Goal: Task Accomplishment & Management: Complete application form

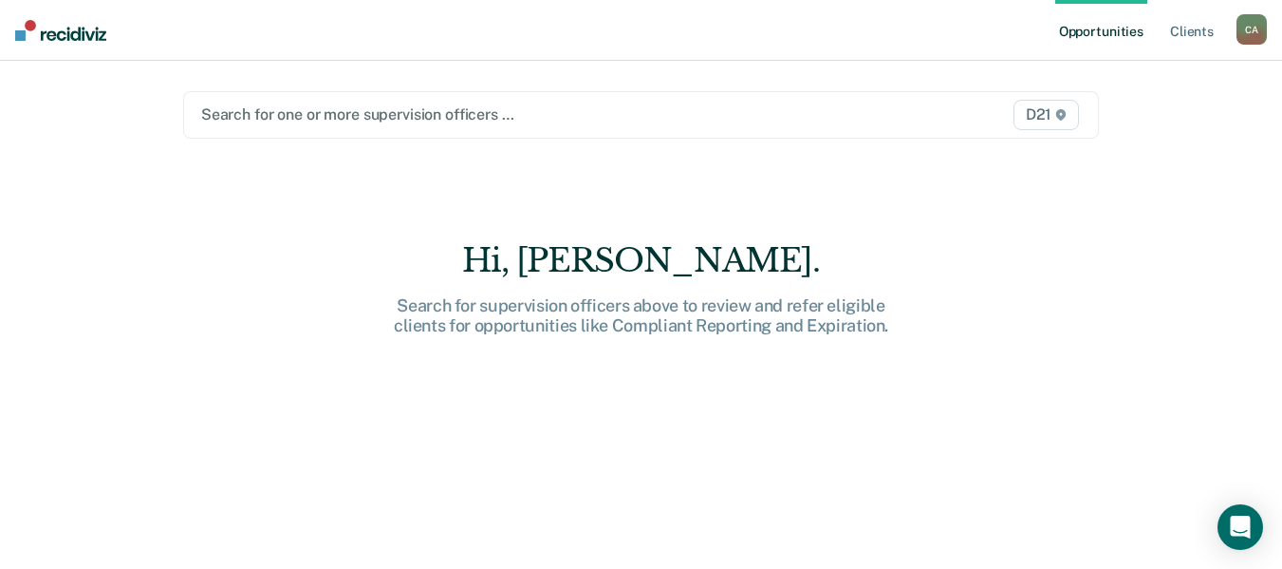
click at [349, 110] on div at bounding box center [508, 114] width 615 height 22
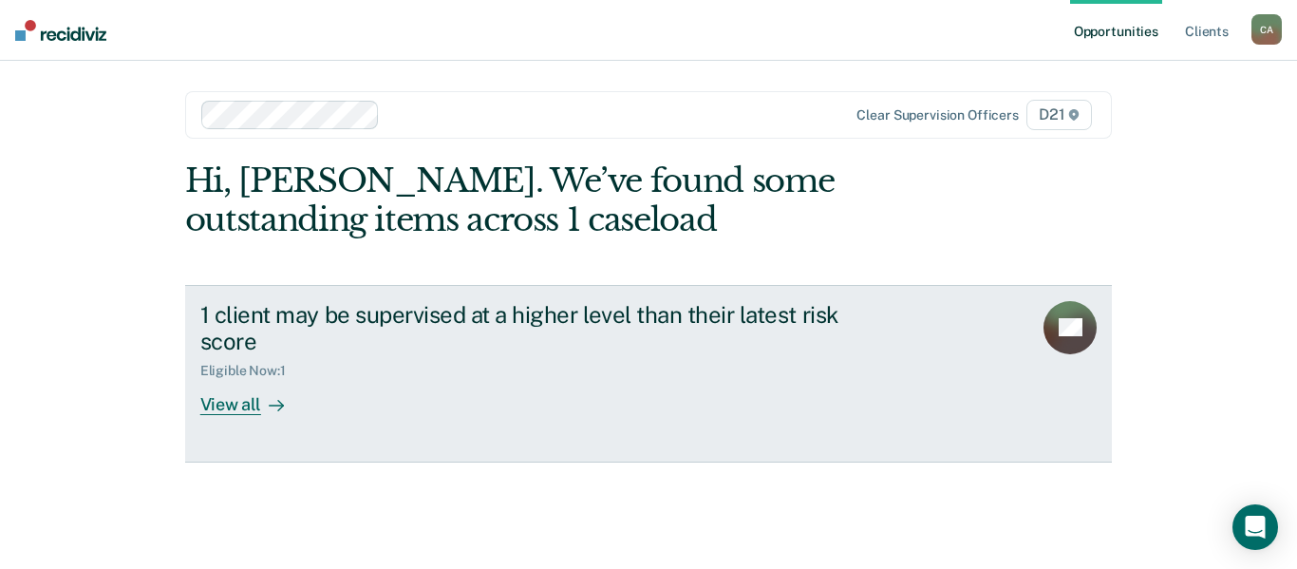
click at [244, 413] on div "View all" at bounding box center [253, 397] width 106 height 37
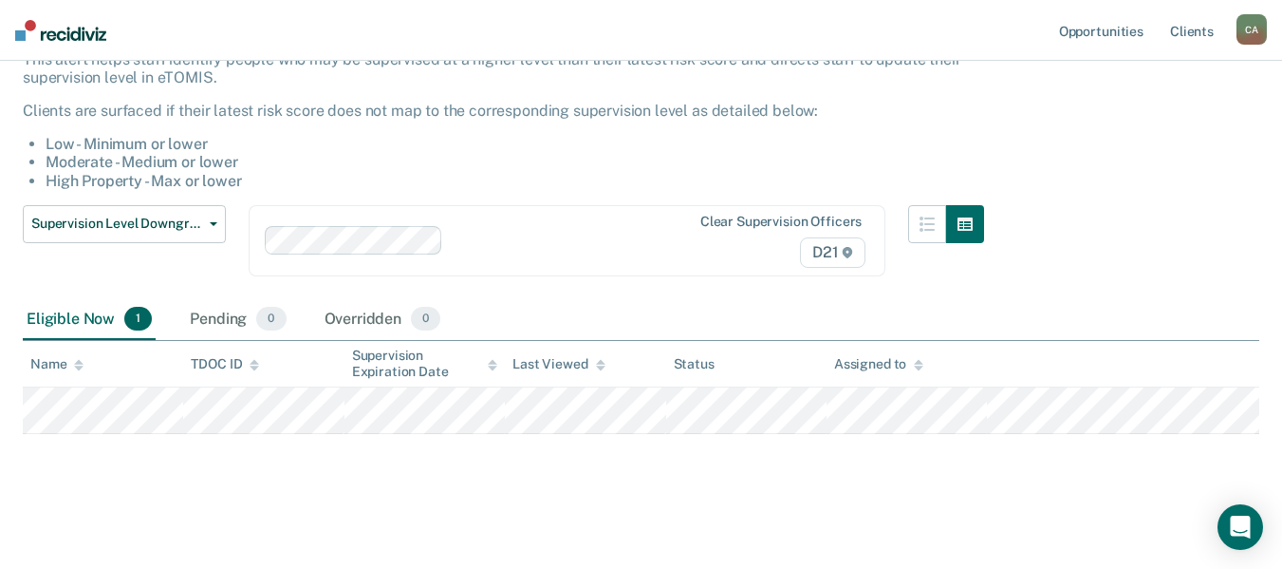
scroll to position [137, 0]
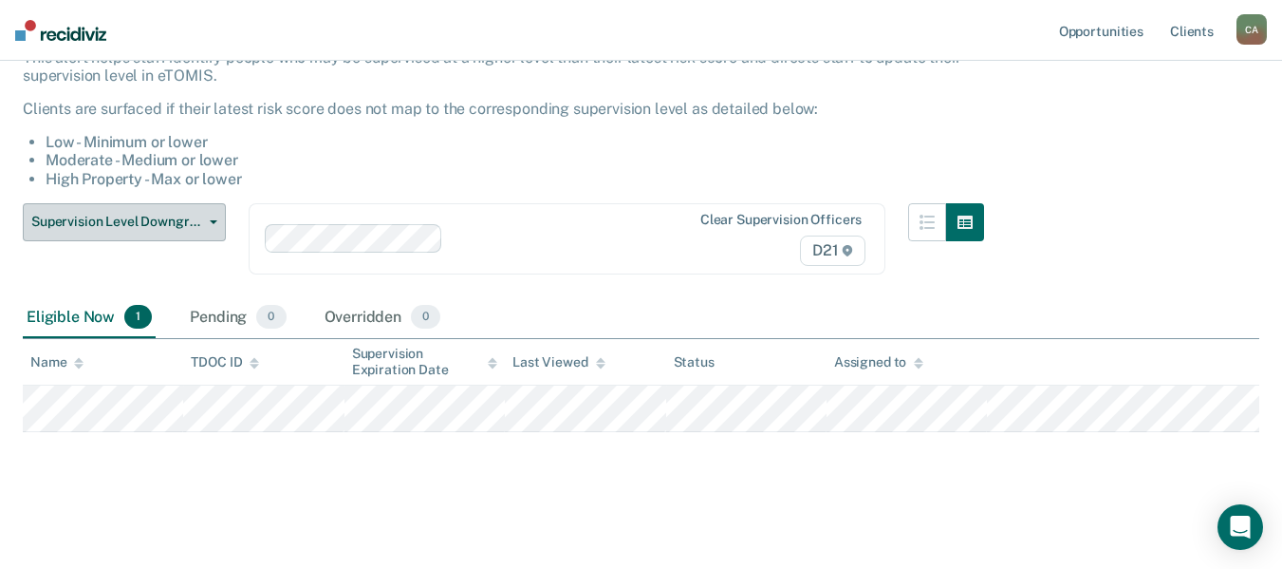
click at [180, 222] on span "Supervision Level Downgrade" at bounding box center [116, 222] width 171 height 16
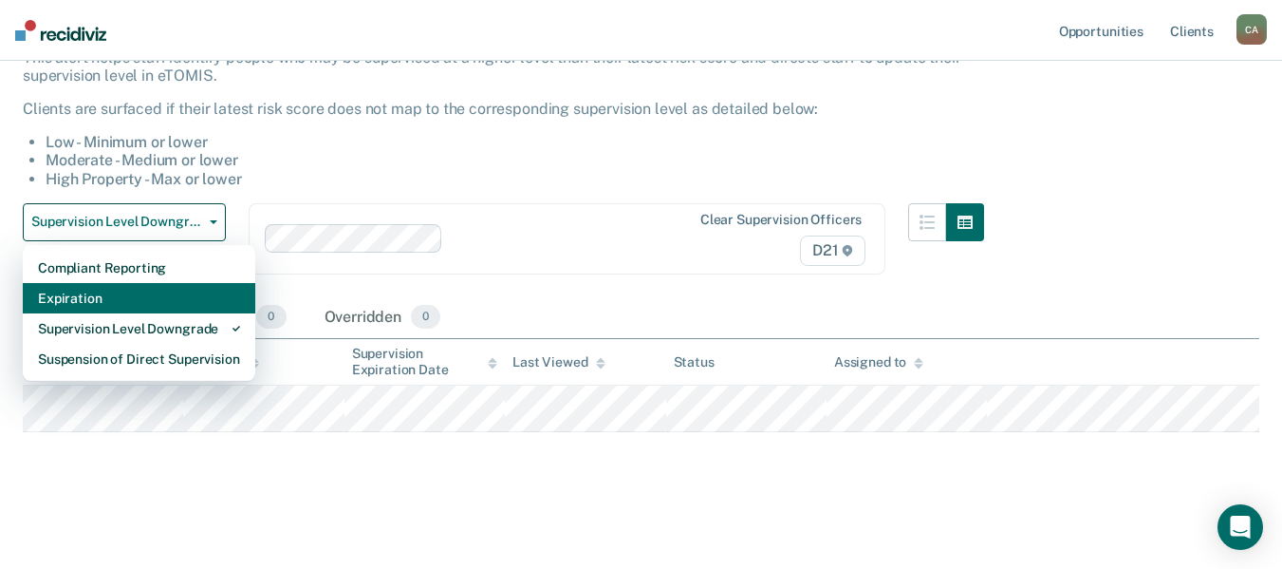
click at [140, 302] on div "Expiration" at bounding box center [139, 298] width 202 height 30
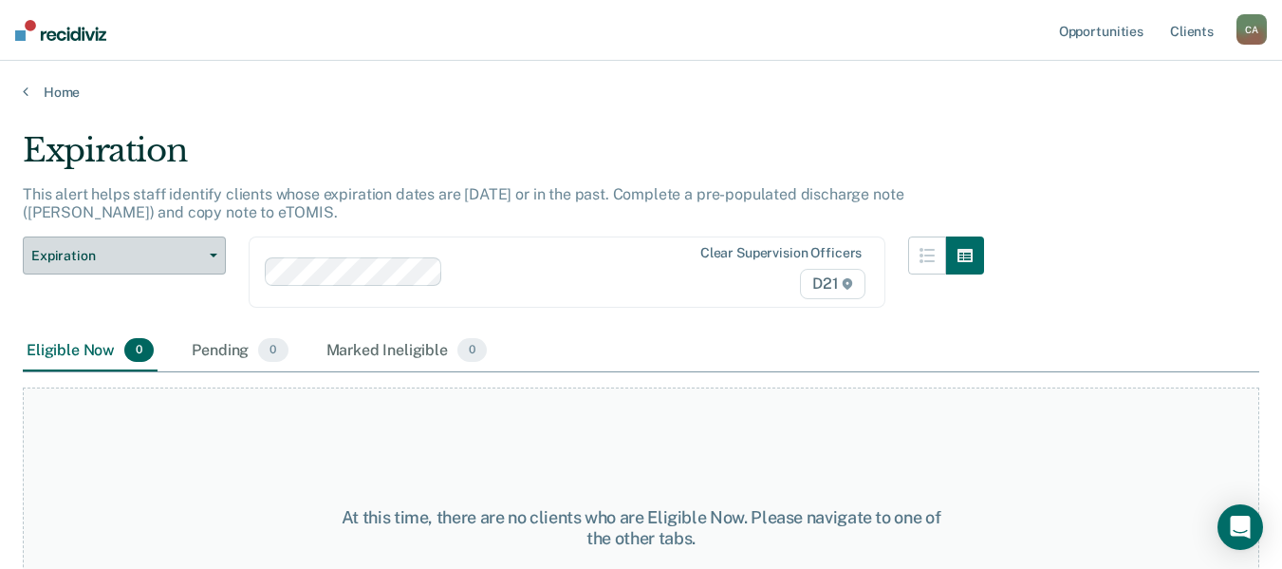
click at [176, 253] on span "Expiration" at bounding box center [116, 256] width 171 height 16
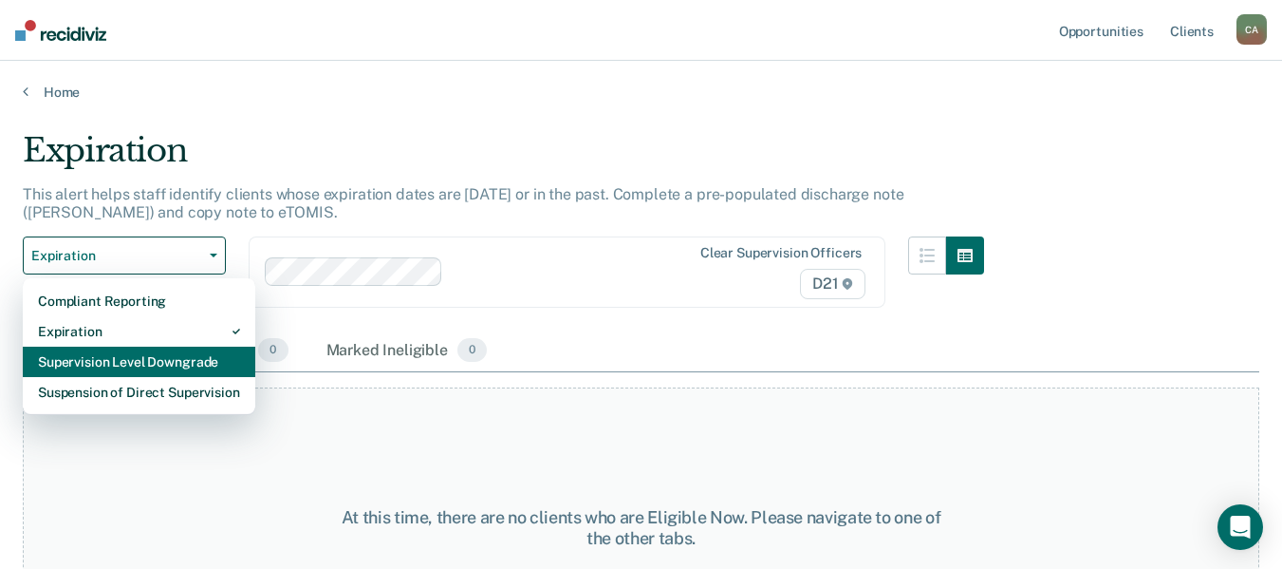
click at [106, 363] on div "Supervision Level Downgrade" at bounding box center [139, 361] width 202 height 30
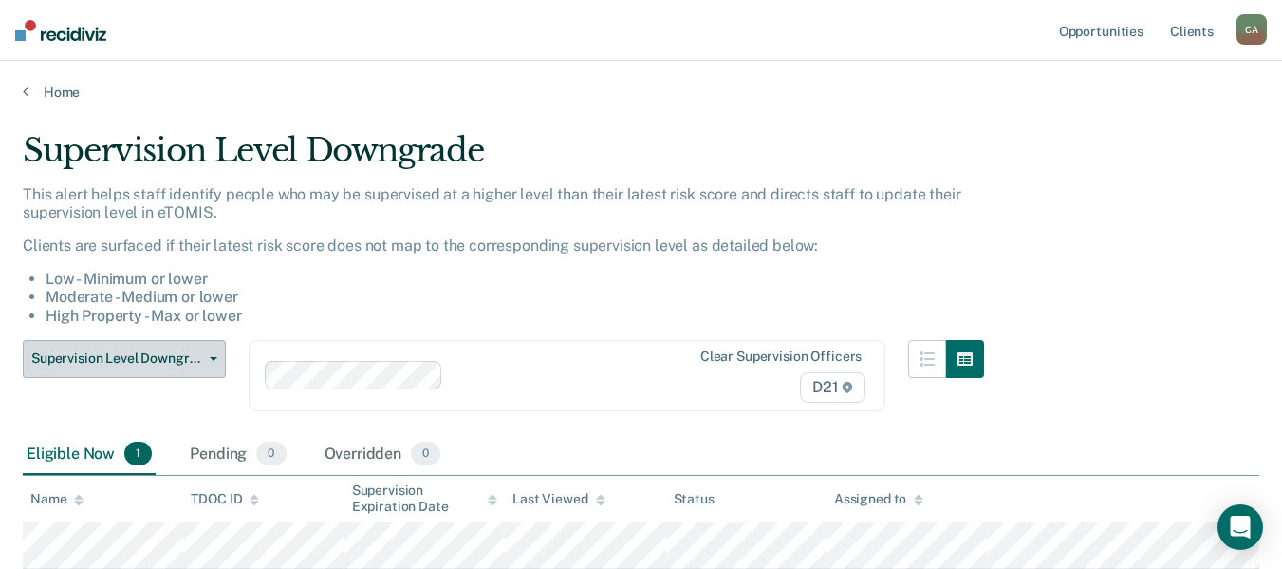
click at [108, 347] on button "Supervision Level Downgrade" at bounding box center [124, 359] width 203 height 38
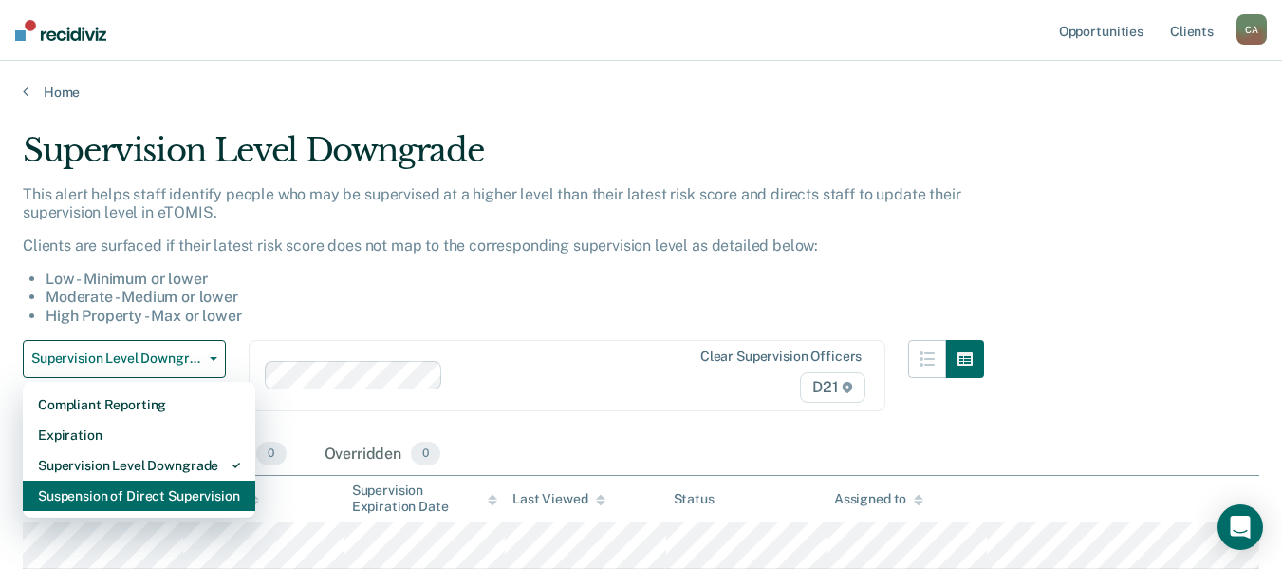
click at [140, 496] on div "Suspension of Direct Supervision" at bounding box center [139, 495] width 202 height 30
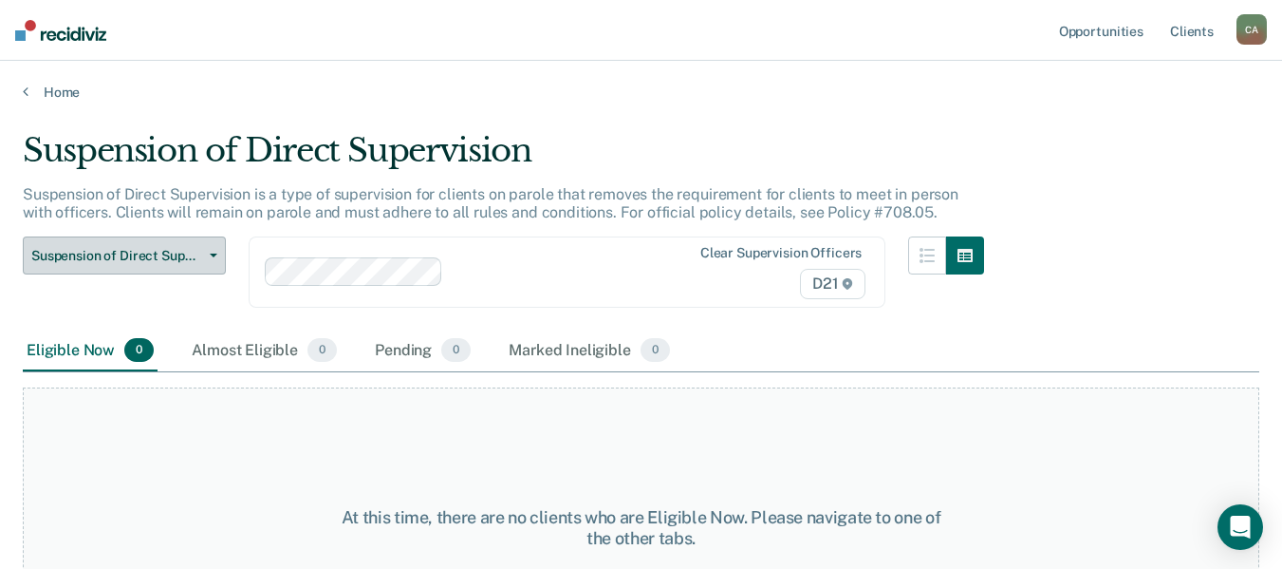
click at [185, 257] on span "Suspension of Direct Supervision" at bounding box center [116, 256] width 171 height 16
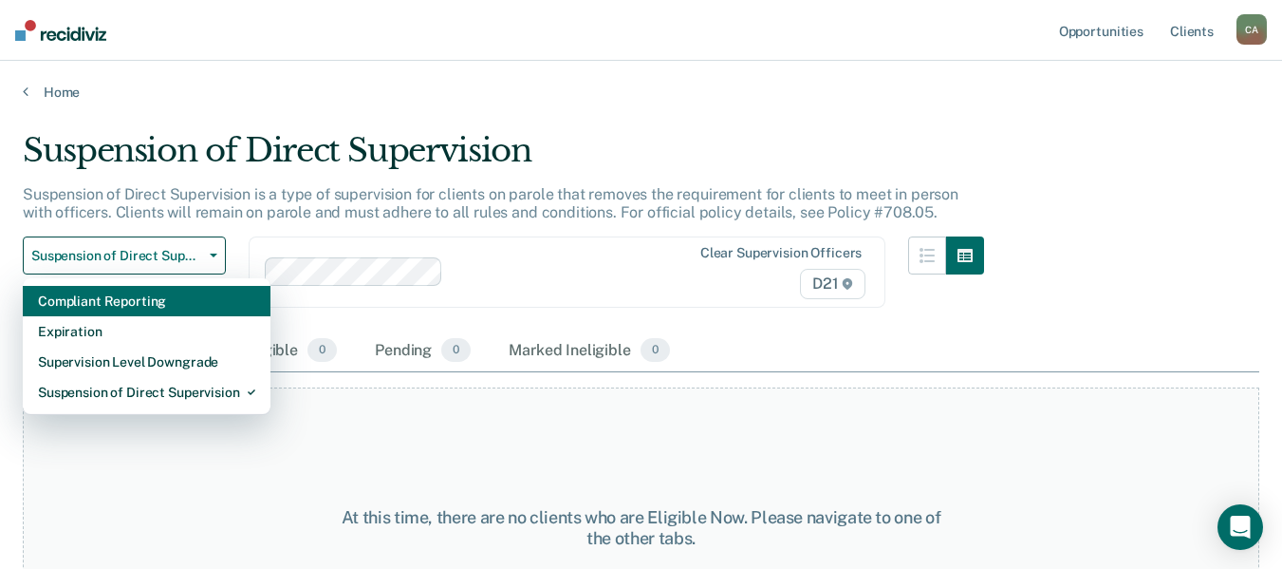
click at [163, 303] on div "Compliant Reporting" at bounding box center [146, 301] width 217 height 30
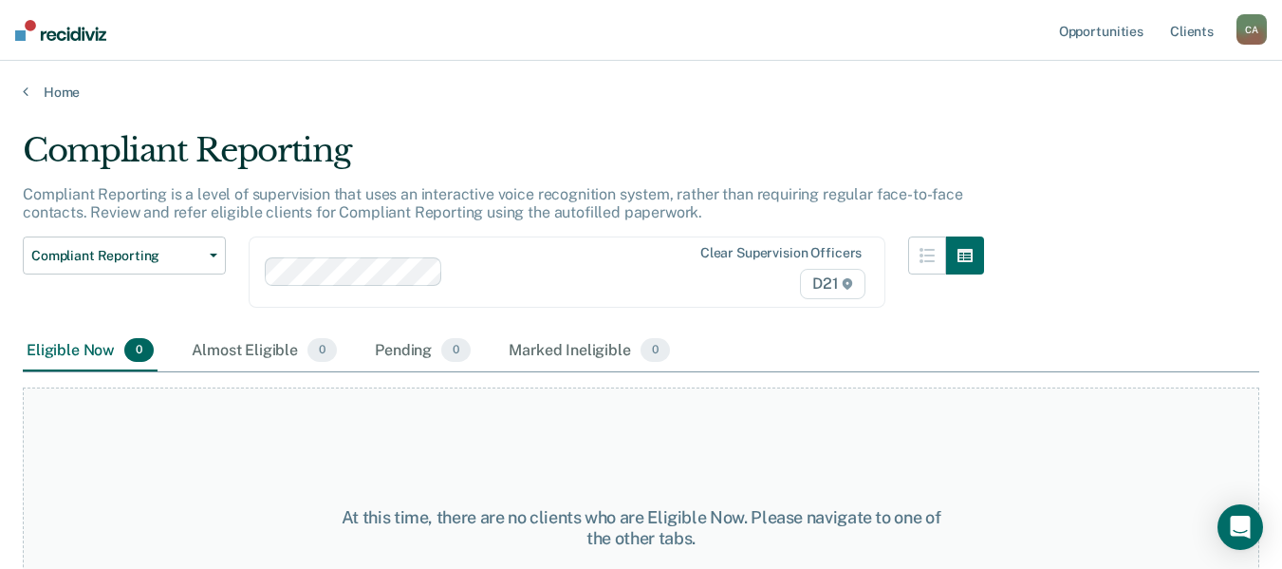
click at [163, 228] on div "Compliant Reporting is a level of supervision that uses an interactive voice re…" at bounding box center [504, 210] width 962 height 51
click at [164, 238] on button "Compliant Reporting" at bounding box center [124, 255] width 203 height 38
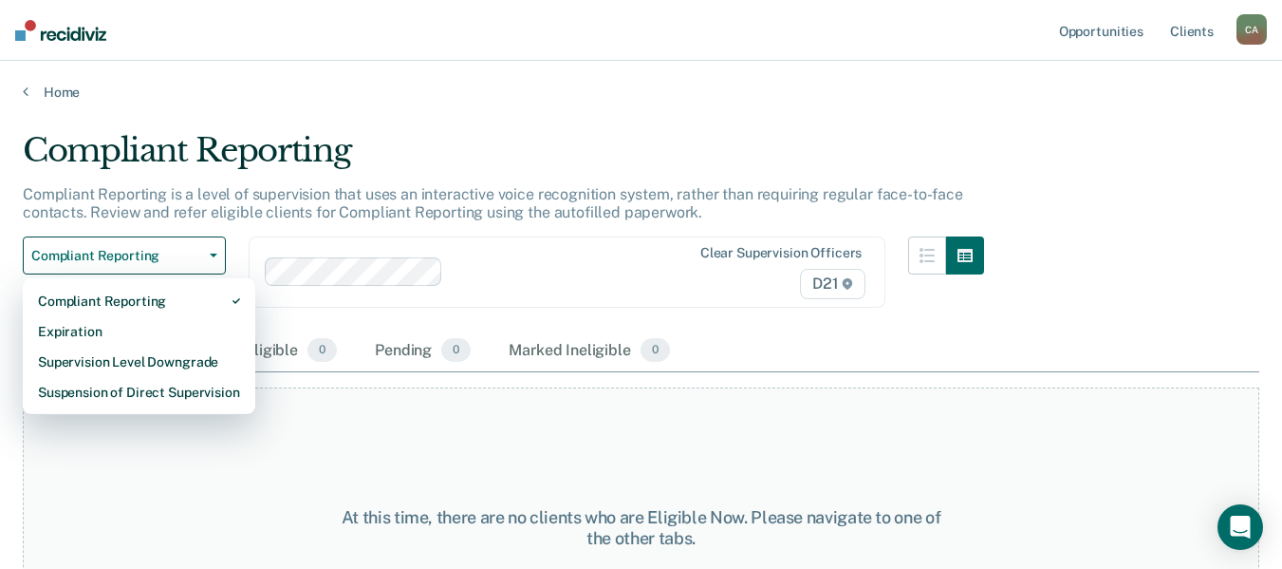
click at [347, 196] on p "Compliant Reporting is a level of supervision that uses an interactive voice re…" at bounding box center [493, 203] width 941 height 36
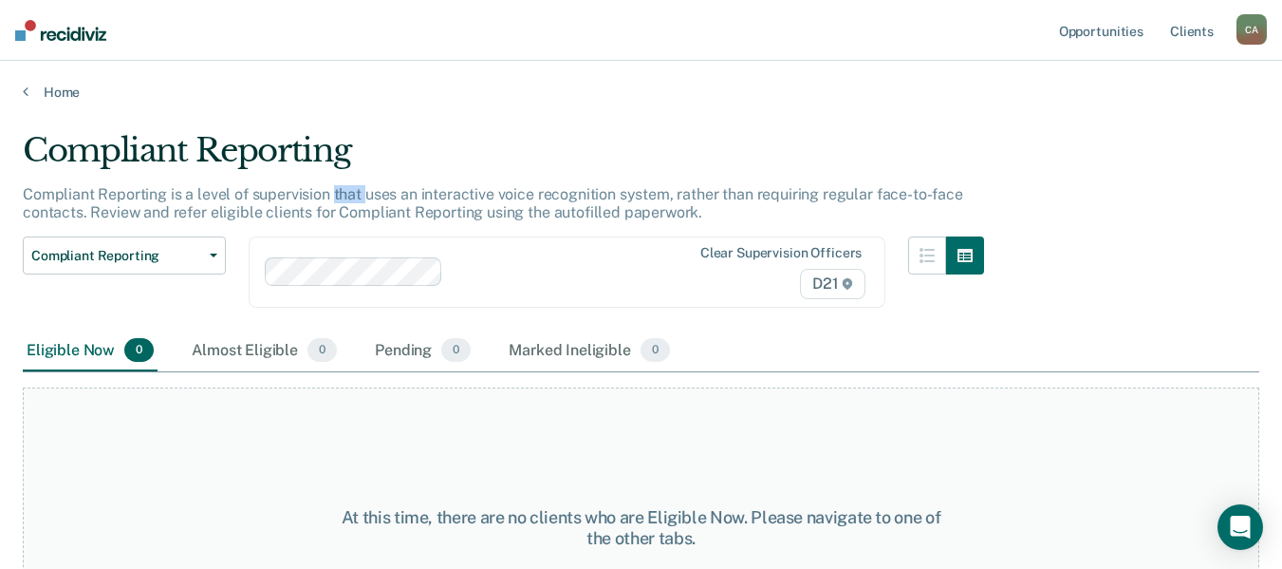
click at [347, 196] on p "Compliant Reporting is a level of supervision that uses an interactive voice re…" at bounding box center [493, 203] width 941 height 36
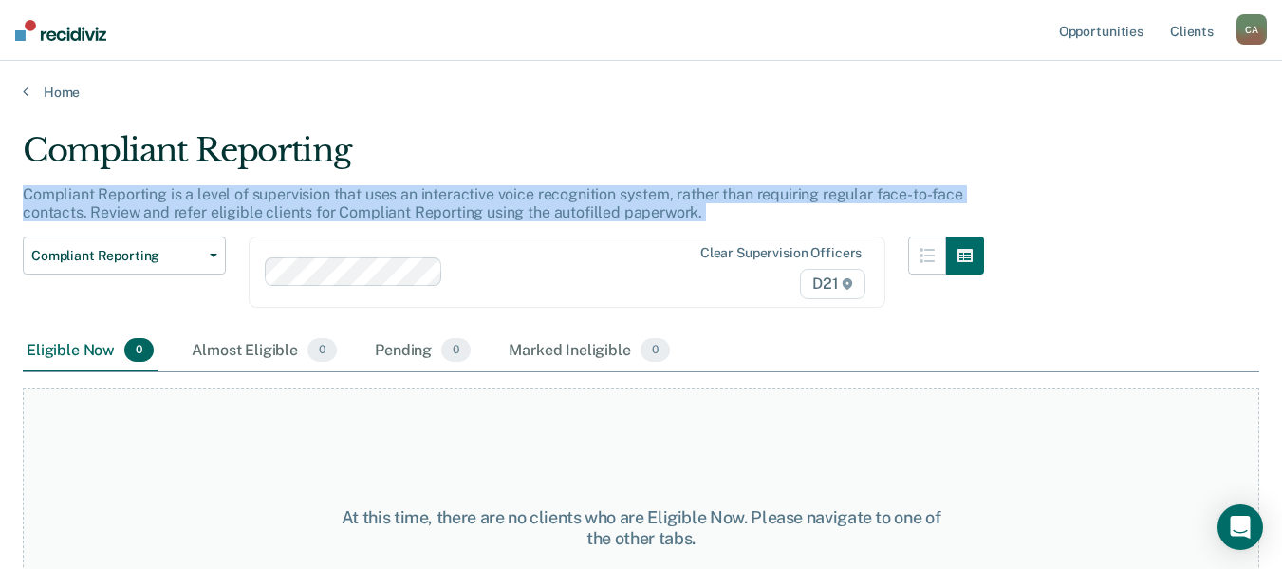
click at [347, 196] on p "Compliant Reporting is a level of supervision that uses an interactive voice re…" at bounding box center [493, 203] width 941 height 36
click at [294, 212] on p "Compliant Reporting is a level of supervision that uses an interactive voice re…" at bounding box center [493, 203] width 941 height 36
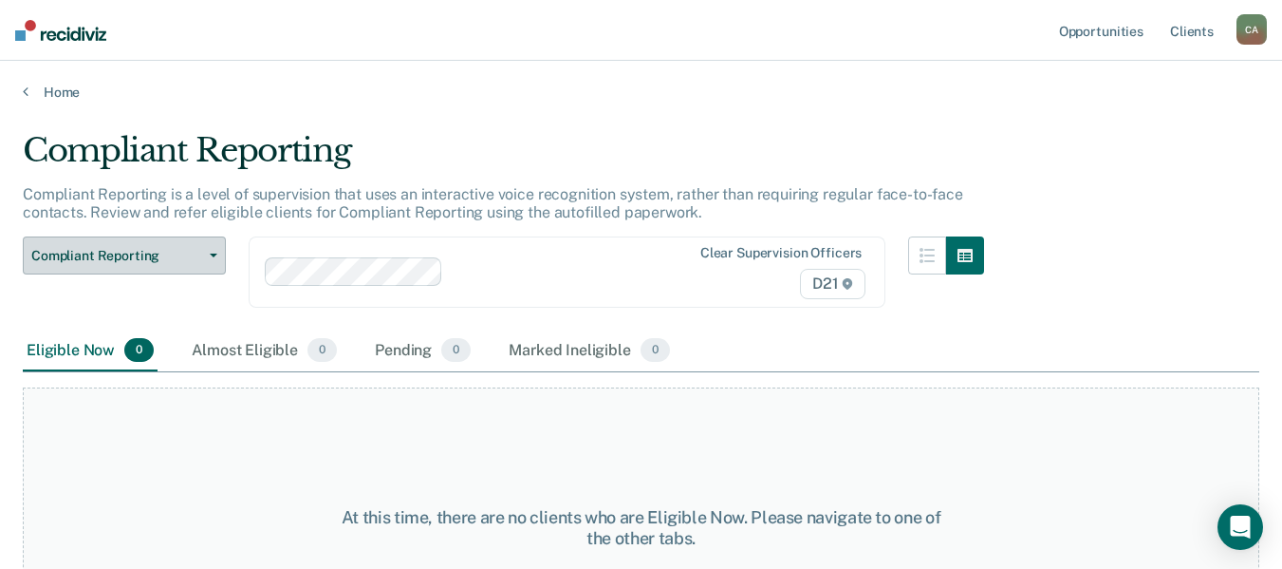
click at [178, 248] on span "Compliant Reporting" at bounding box center [116, 256] width 171 height 16
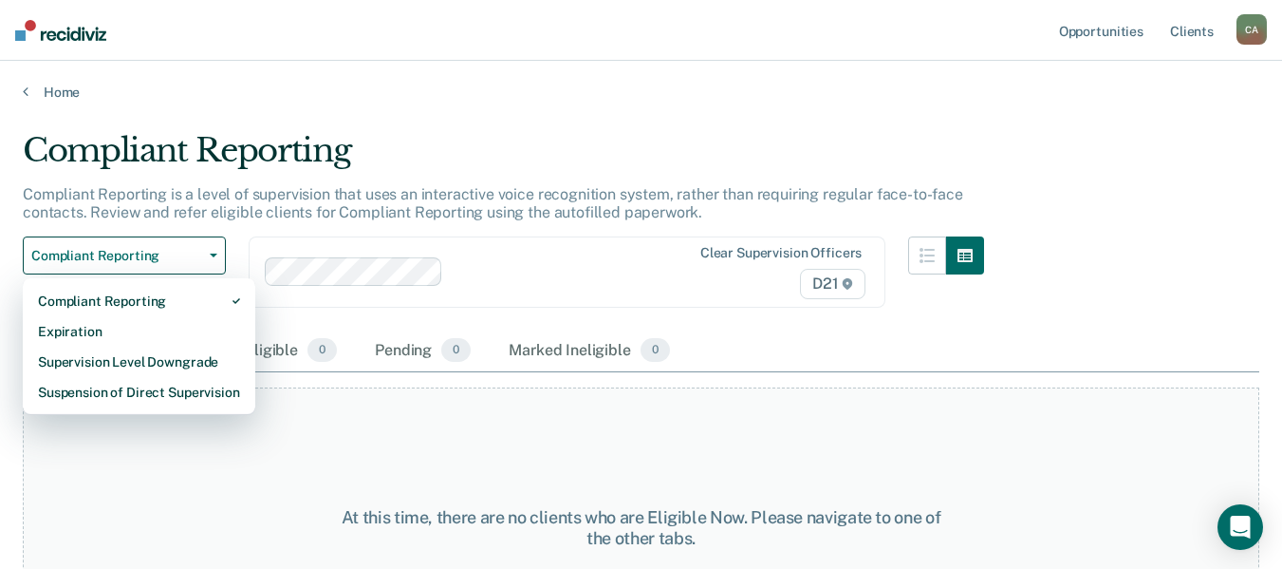
click at [245, 202] on div "Compliant Reporting is a level of supervision that uses an interactive voice re…" at bounding box center [504, 210] width 962 height 51
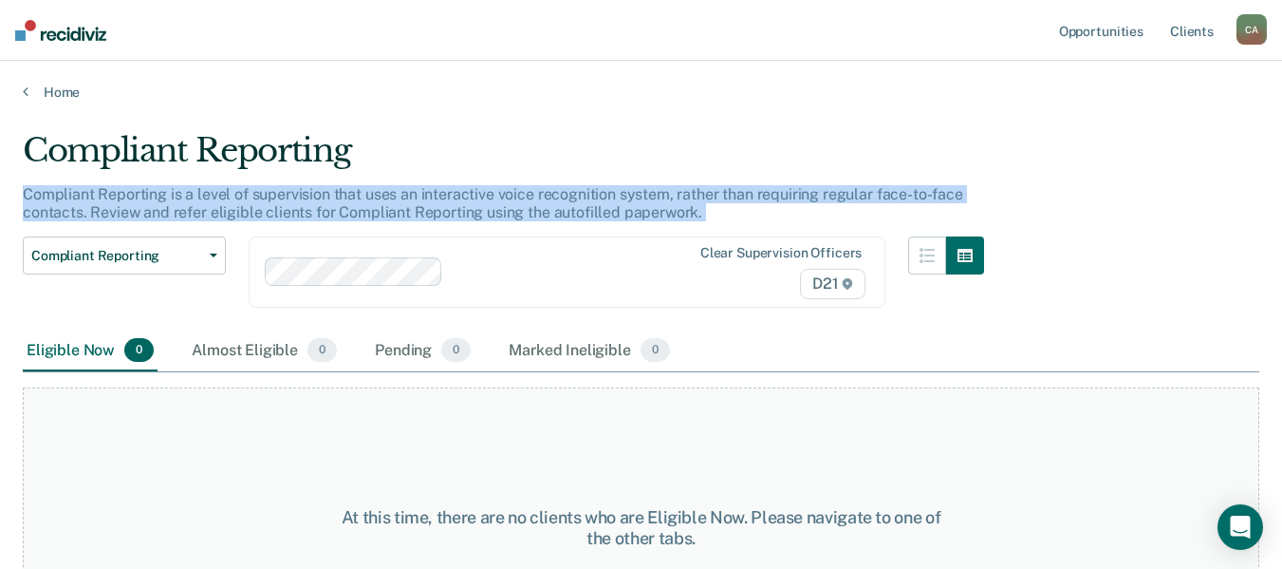
click at [245, 202] on div "Compliant Reporting is a level of supervision that uses an interactive voice re…" at bounding box center [504, 210] width 962 height 51
click at [139, 268] on button "Compliant Reporting" at bounding box center [124, 255] width 203 height 38
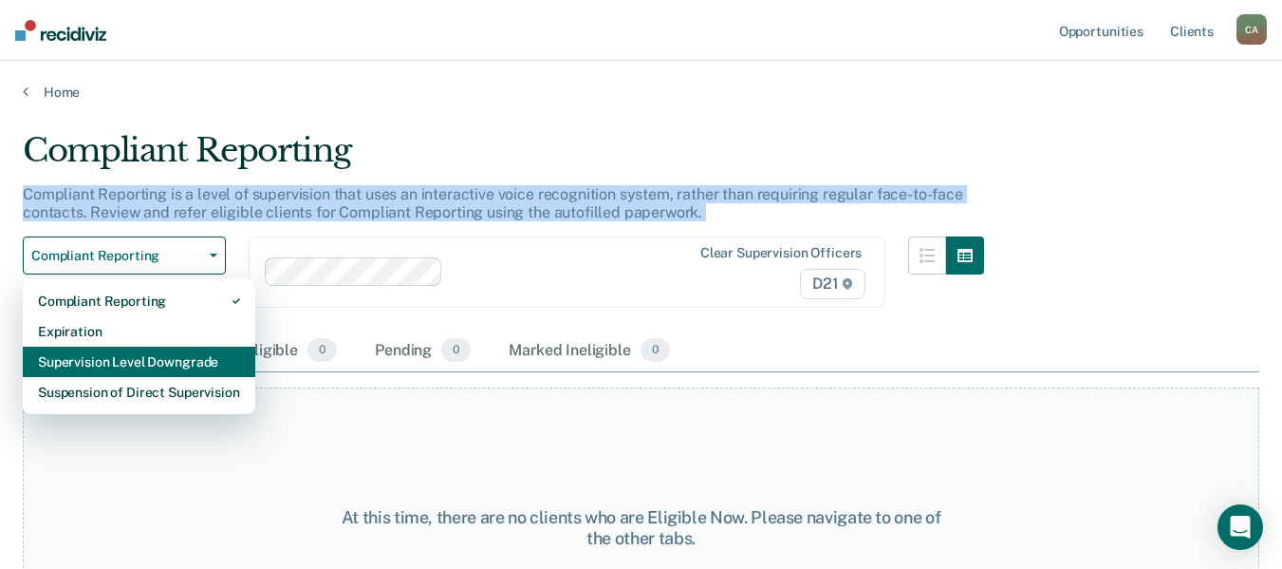
click at [110, 371] on div "Supervision Level Downgrade" at bounding box center [139, 361] width 202 height 30
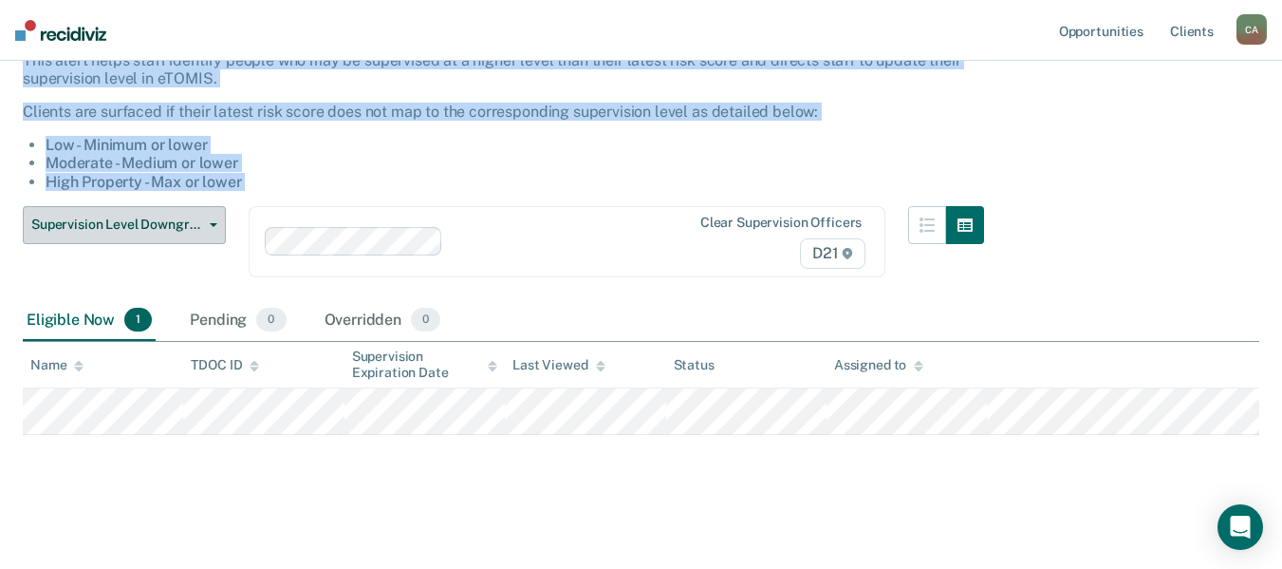
scroll to position [137, 0]
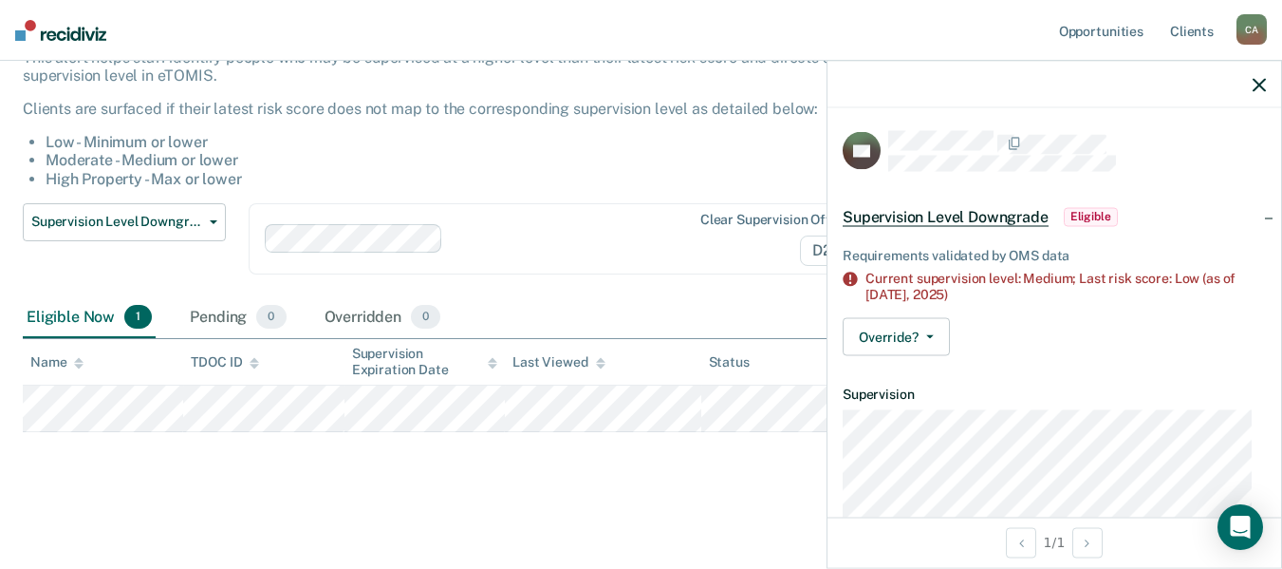
click at [913, 283] on div "Current supervision level: Medium; Last risk score: Low (as of [DATE])" at bounding box center [1066, 287] width 401 height 32
click at [913, 280] on div "Current supervision level: Medium; Last risk score: Low (as of [DATE])" at bounding box center [1066, 287] width 401 height 32
click at [914, 279] on div "Current supervision level: Medium; Last risk score: Low (as of [DATE])" at bounding box center [1066, 287] width 401 height 32
click at [918, 273] on div "Current supervision level: Medium; Last risk score: Low (as of [DATE])" at bounding box center [1066, 287] width 401 height 32
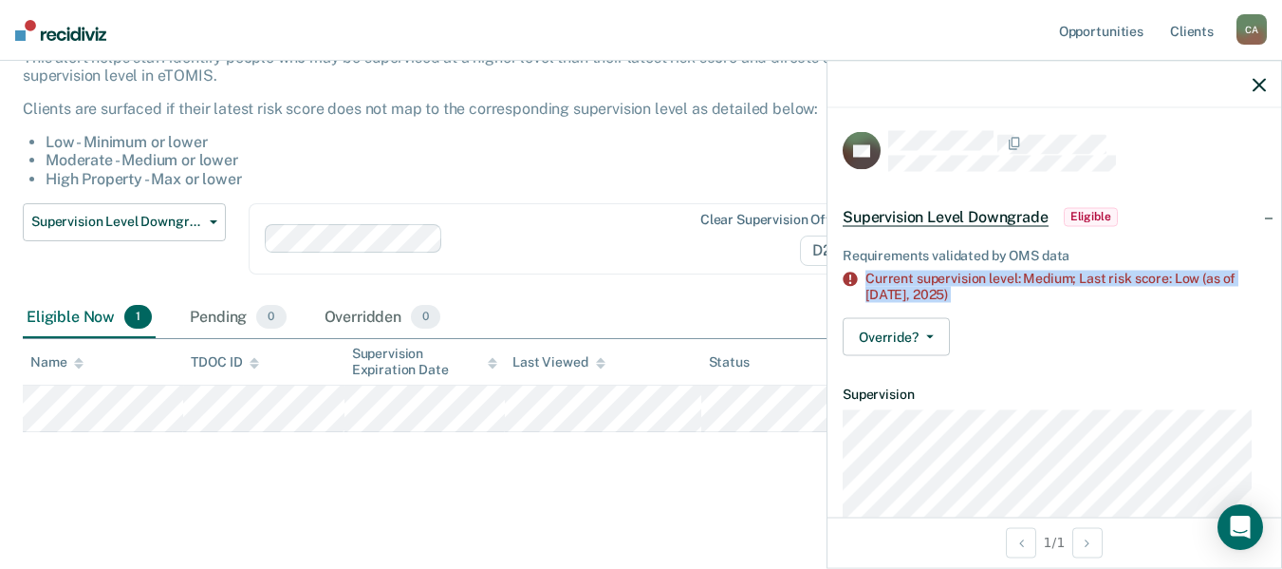
click at [918, 273] on div "Current supervision level: Medium; Last risk score: Low (as of [DATE])" at bounding box center [1066, 287] width 401 height 32
click at [916, 287] on span "2025)" at bounding box center [930, 294] width 35 height 15
click at [917, 283] on div "Current supervision level: Medium; Last risk score: Low (as of [DATE])" at bounding box center [1066, 287] width 401 height 32
click at [924, 273] on div "Current supervision level: Medium; Last risk score: Low (as of [DATE])" at bounding box center [1066, 287] width 401 height 32
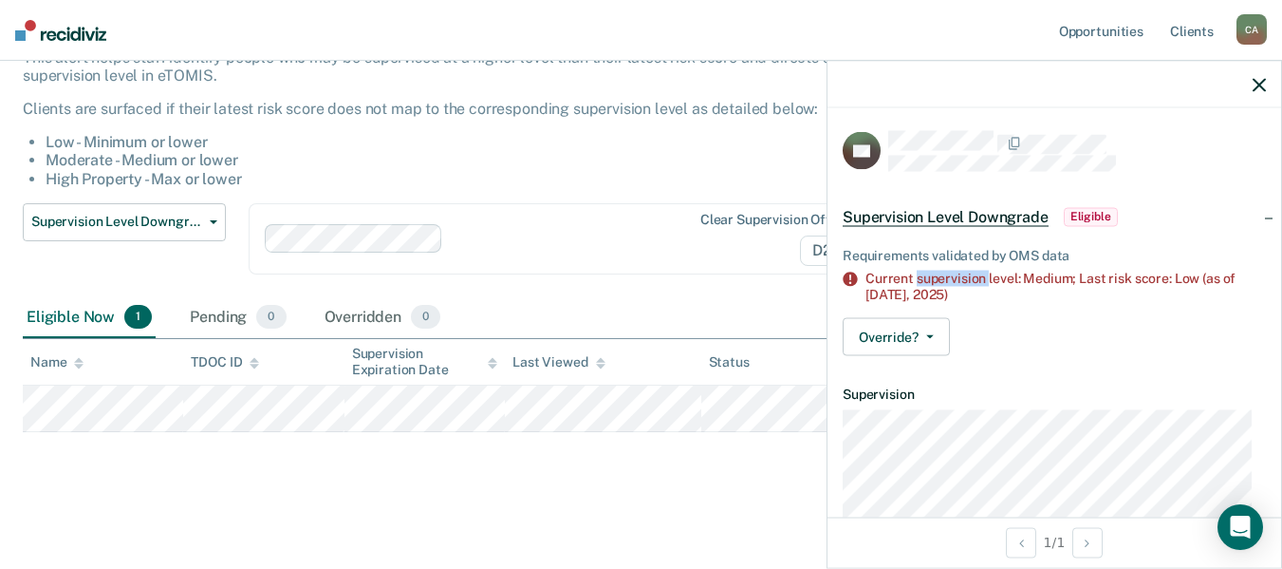
click at [924, 273] on div "Current supervision level: Medium; Last risk score: Low (as of [DATE])" at bounding box center [1066, 287] width 401 height 32
click at [908, 279] on div "Current supervision level: Medium; Last risk score: Low (as of [DATE])" at bounding box center [1066, 287] width 401 height 32
click at [898, 331] on button "Override?" at bounding box center [896, 336] width 107 height 38
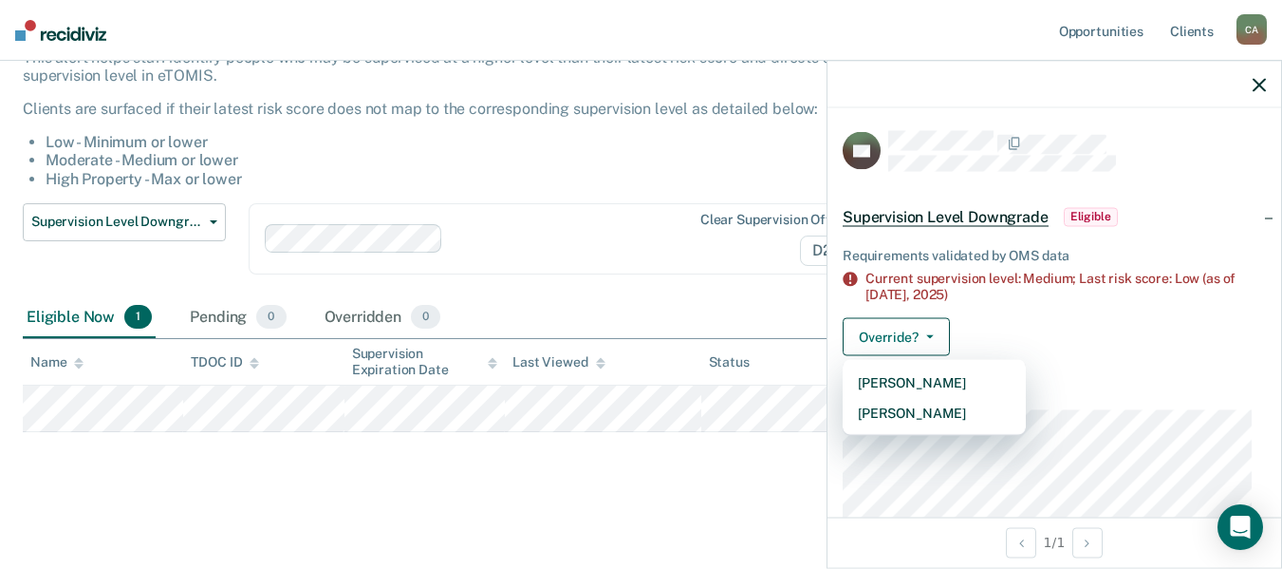
click at [975, 333] on div "Override? [PERSON_NAME] Mark Overridden" at bounding box center [1054, 336] width 423 height 38
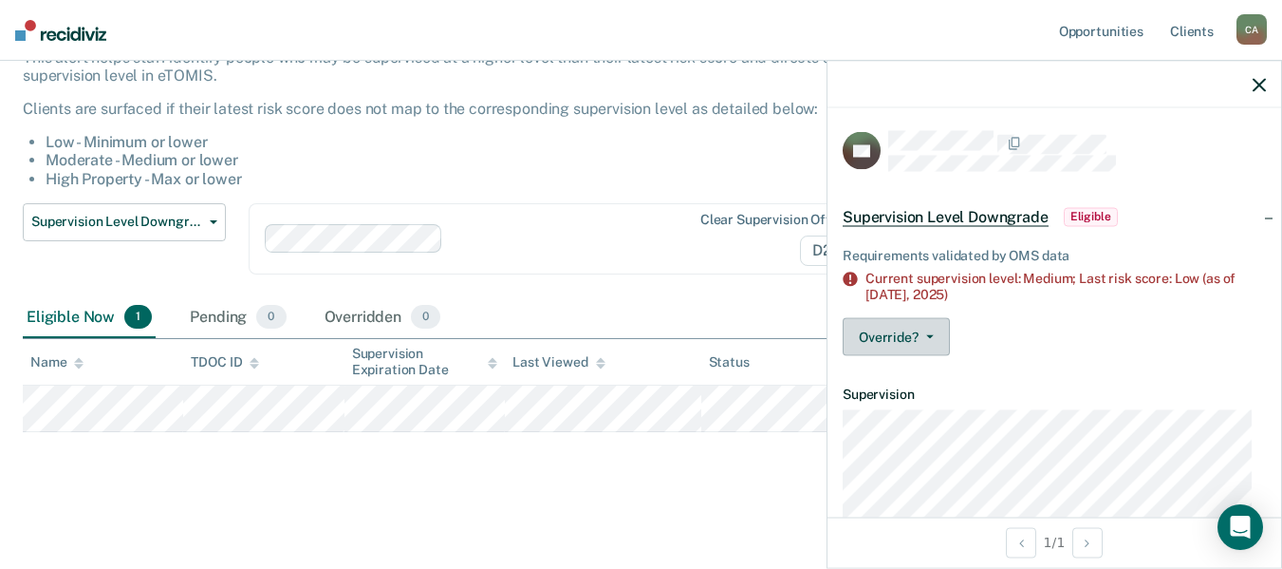
click at [901, 335] on button "Override?" at bounding box center [896, 336] width 107 height 38
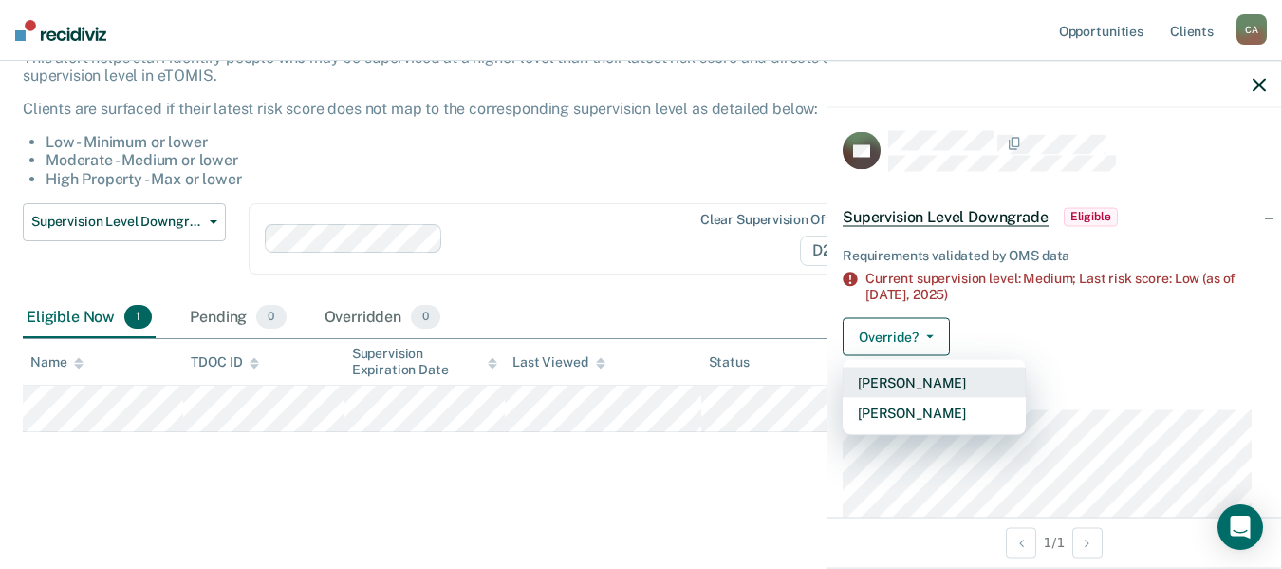
click at [902, 379] on button "[PERSON_NAME]" at bounding box center [934, 381] width 183 height 30
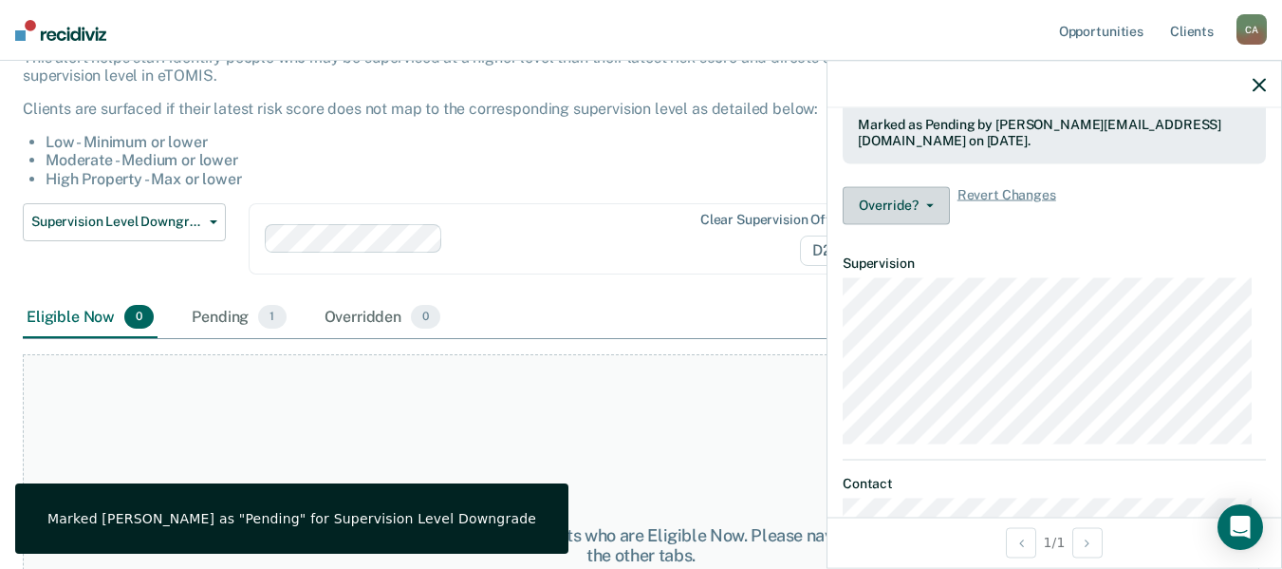
scroll to position [285, 0]
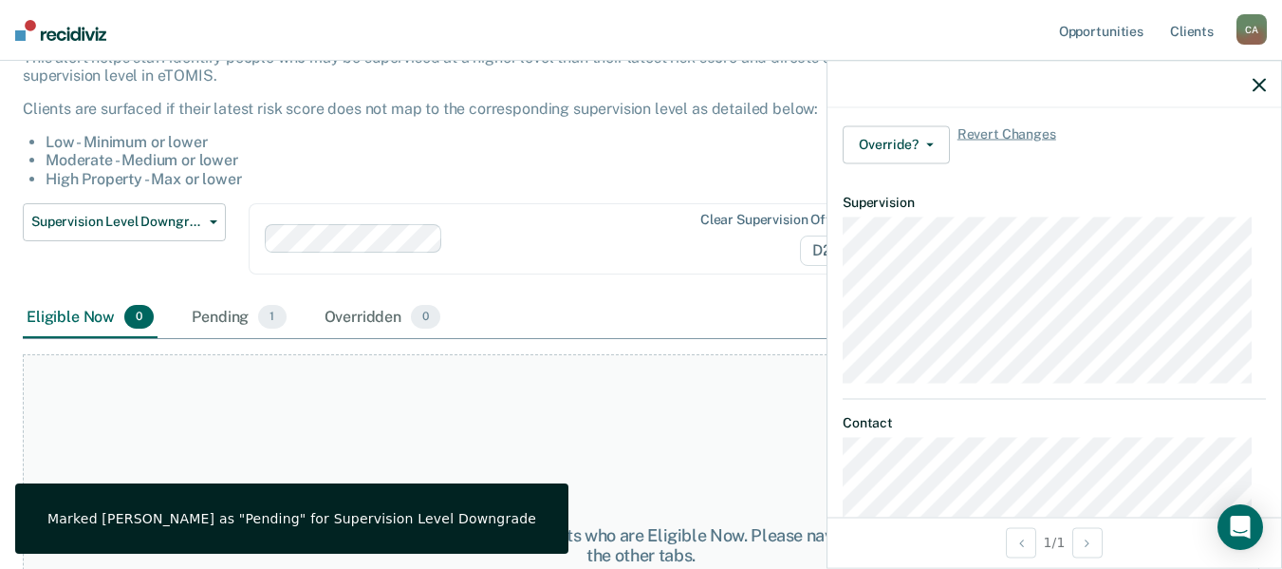
click at [555, 297] on div "Eligible Now 0 Pending 1 Overridden 0" at bounding box center [641, 318] width 1237 height 43
click at [1256, 82] on icon "button" at bounding box center [1259, 84] width 13 height 13
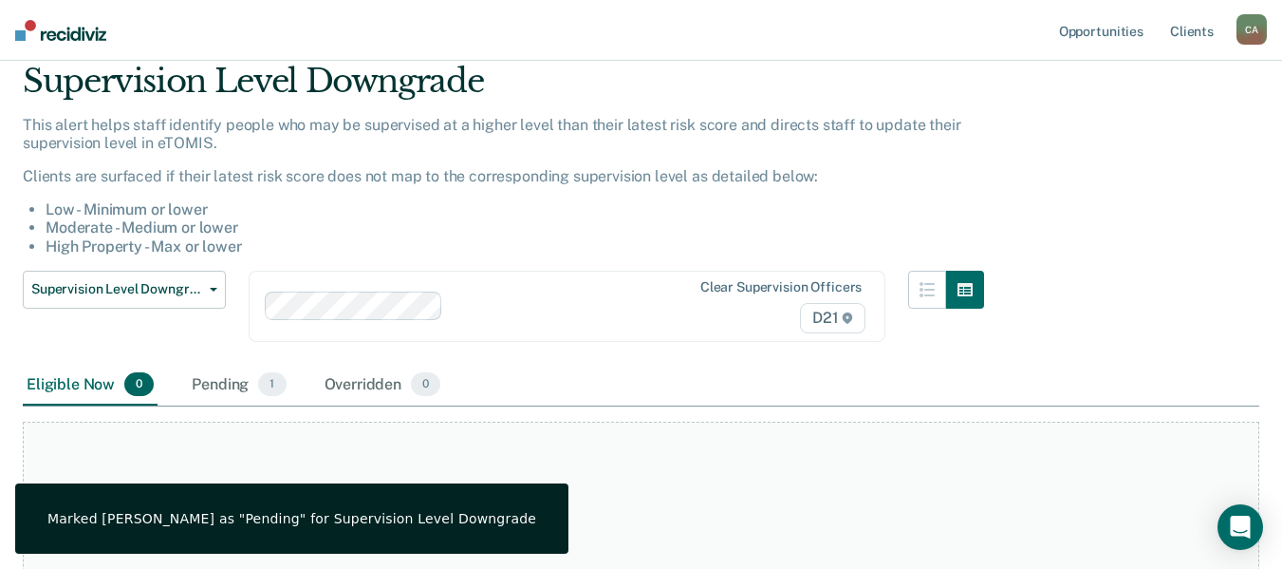
scroll to position [0, 0]
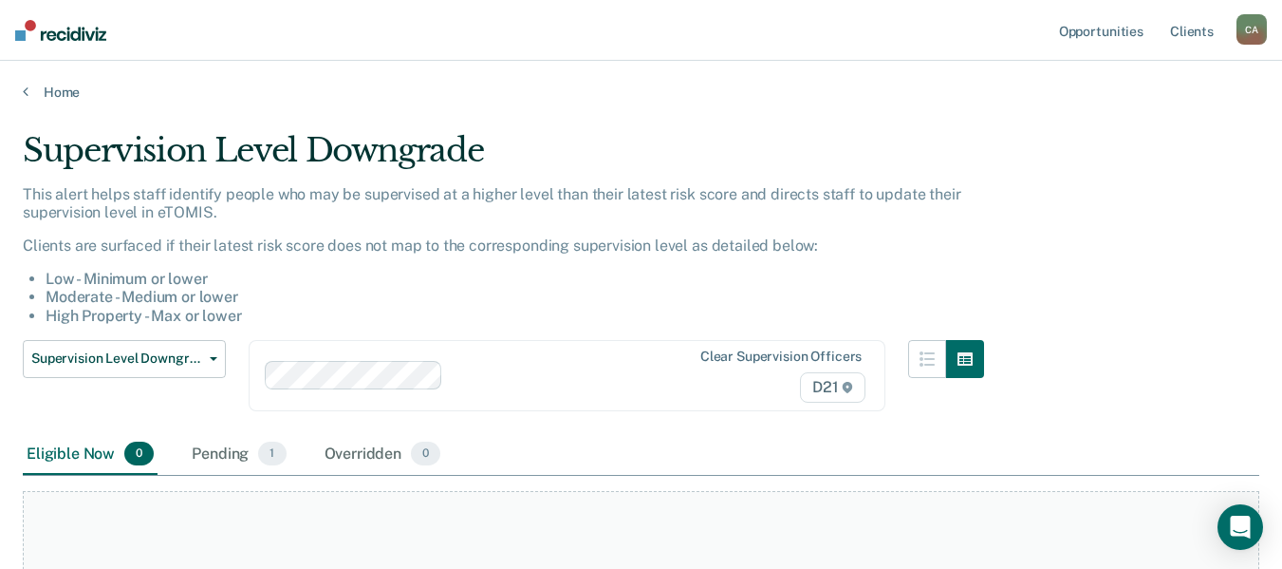
click at [498, 255] on div "This alert helps staff identify people who may be supervised at a higher level …" at bounding box center [504, 255] width 962 height 140
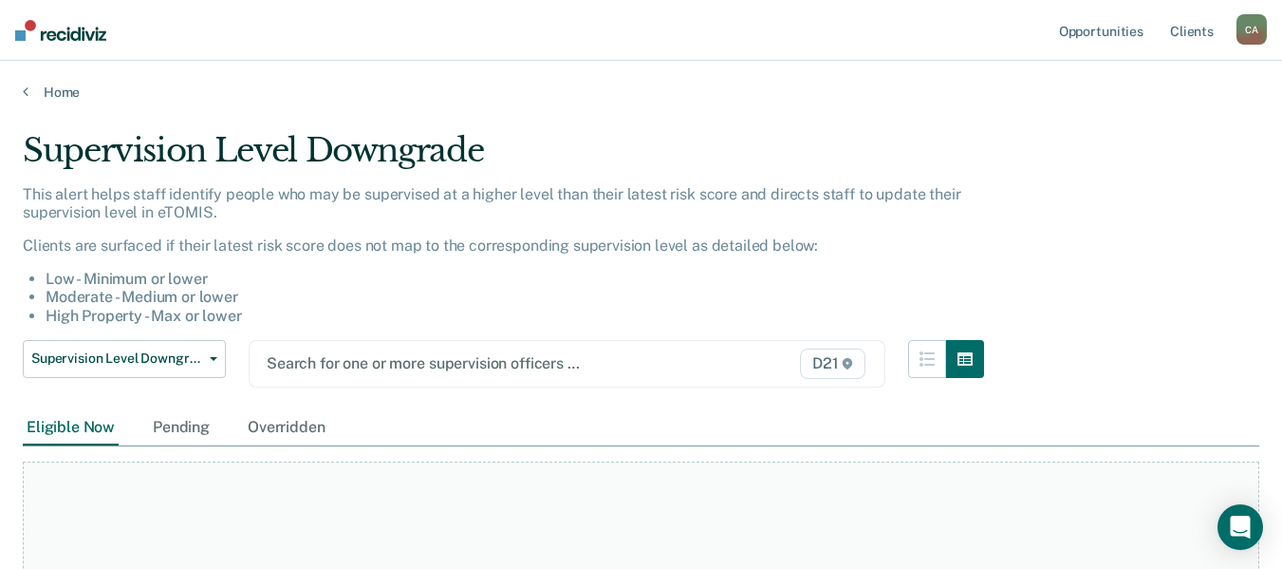
click at [367, 371] on div at bounding box center [477, 363] width 420 height 22
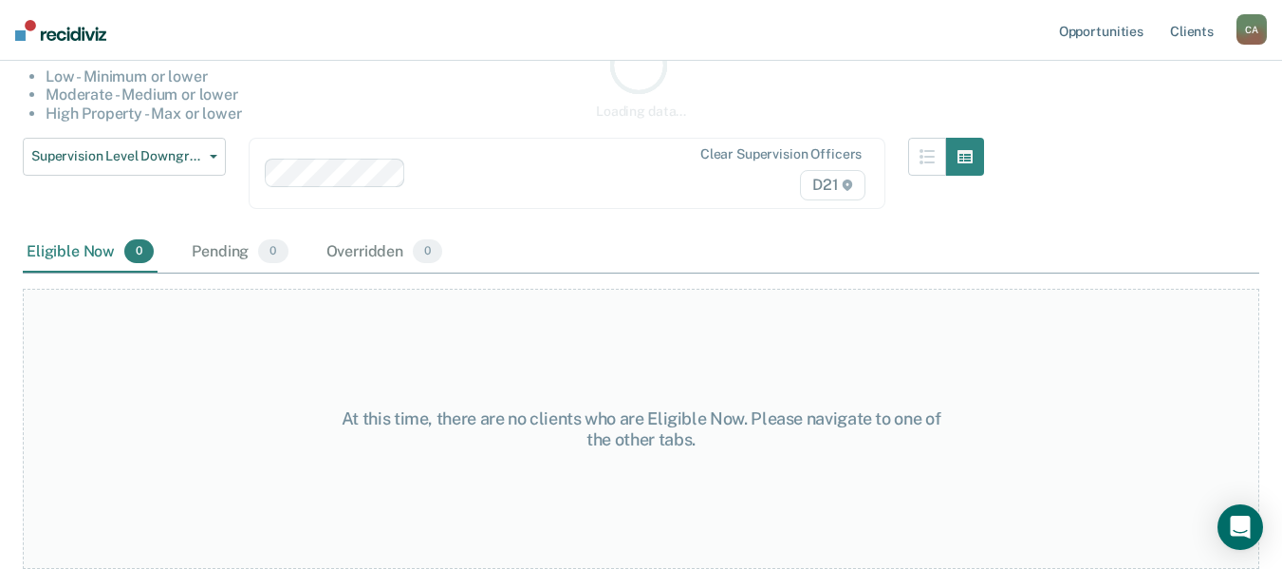
scroll to position [202, 0]
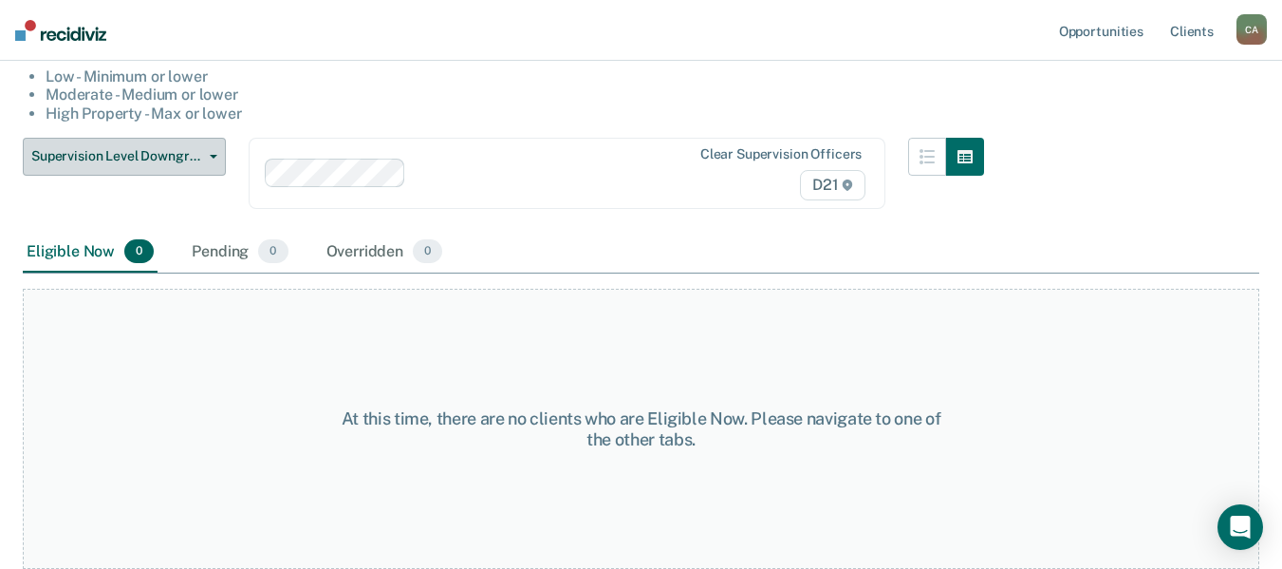
click at [199, 147] on button "Supervision Level Downgrade" at bounding box center [124, 157] width 203 height 38
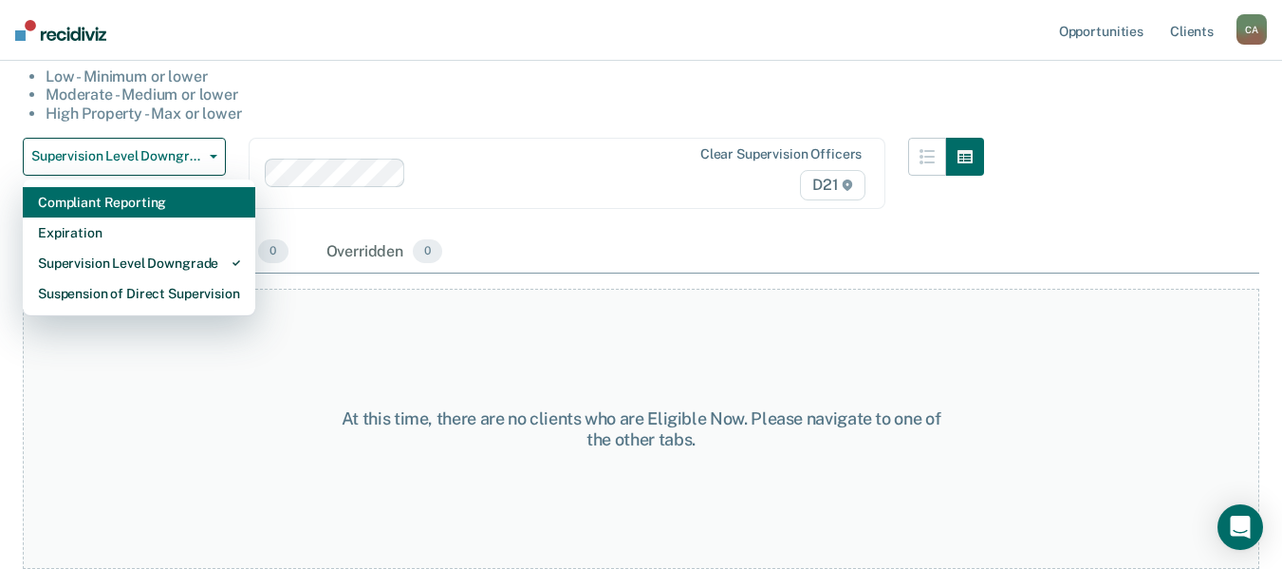
click at [169, 196] on div "Compliant Reporting" at bounding box center [139, 202] width 202 height 30
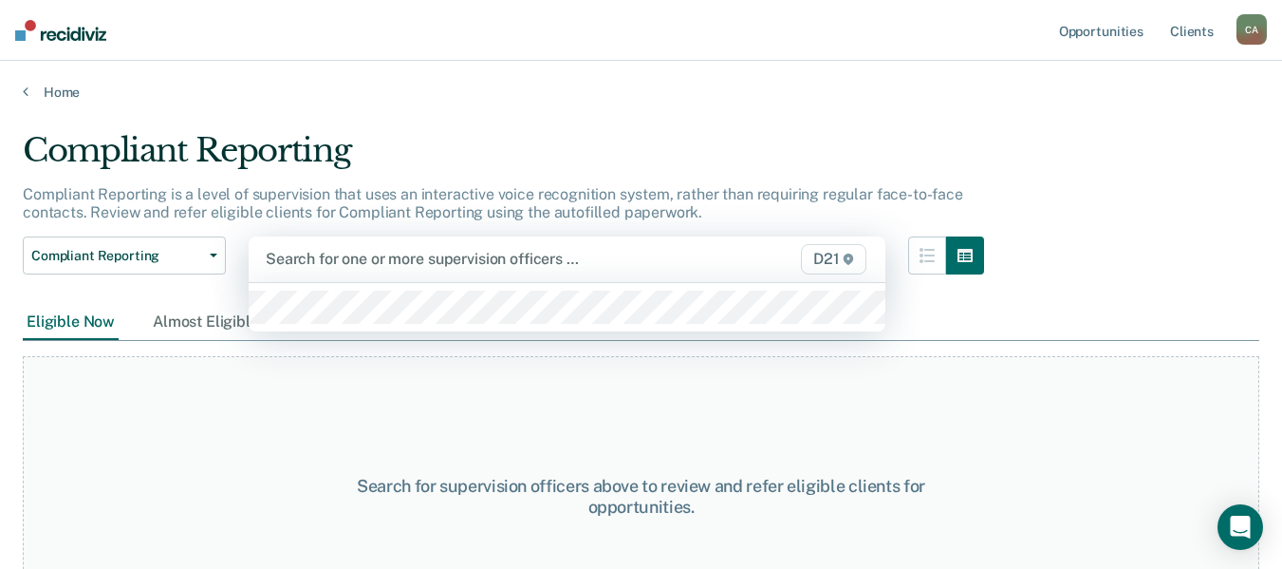
click at [374, 261] on div at bounding box center [476, 259] width 421 height 22
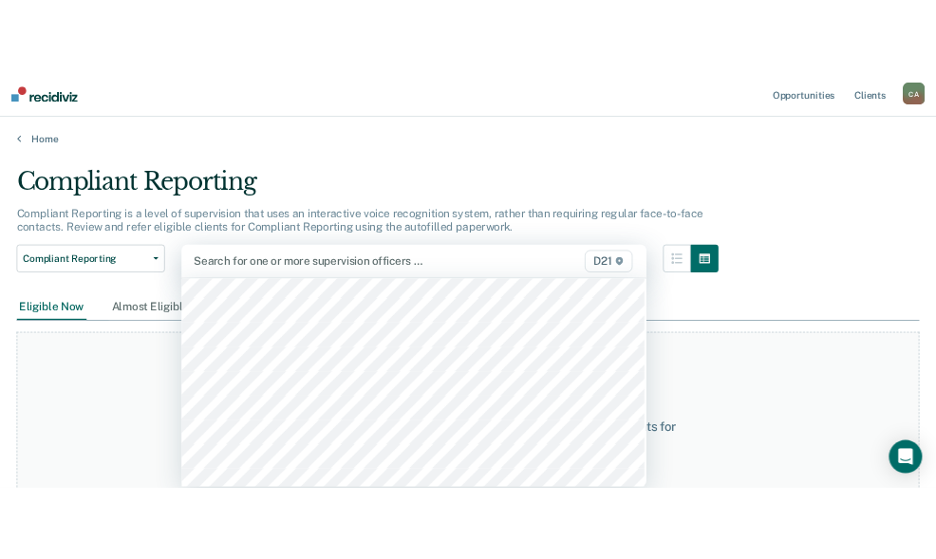
scroll to position [854, 0]
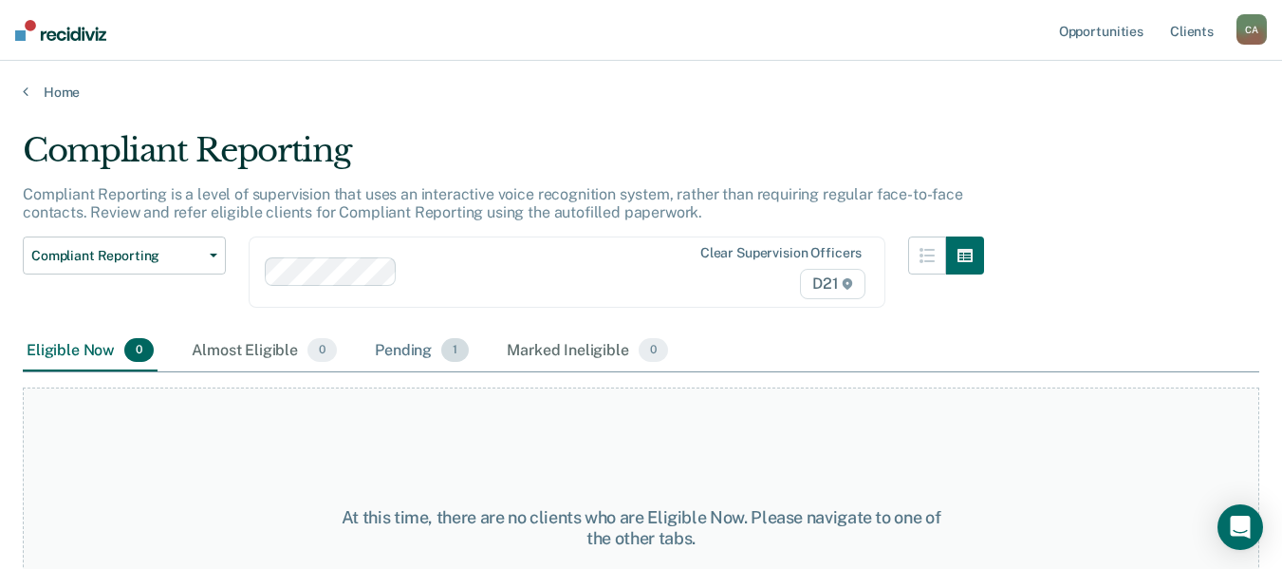
click at [403, 346] on div "Pending 1" at bounding box center [422, 351] width 102 height 42
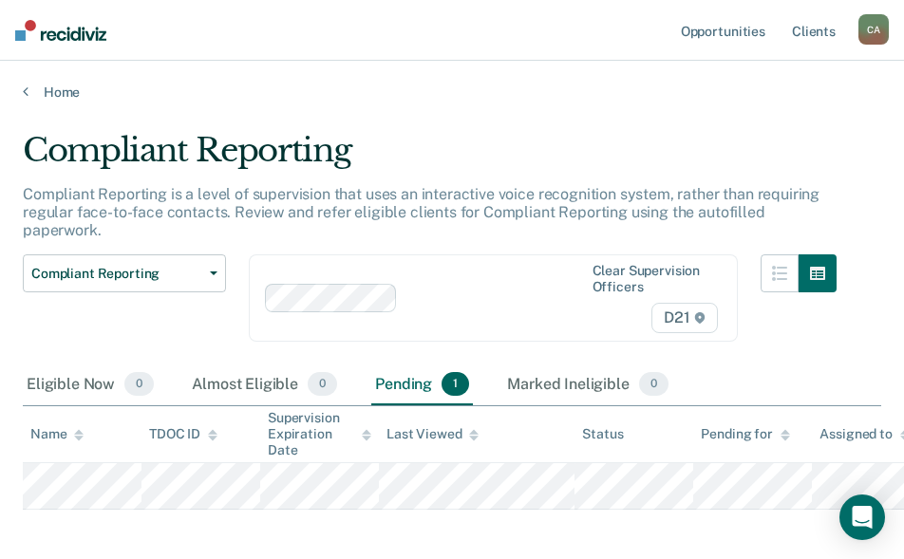
click at [902, 75] on div "Home" at bounding box center [452, 81] width 904 height 40
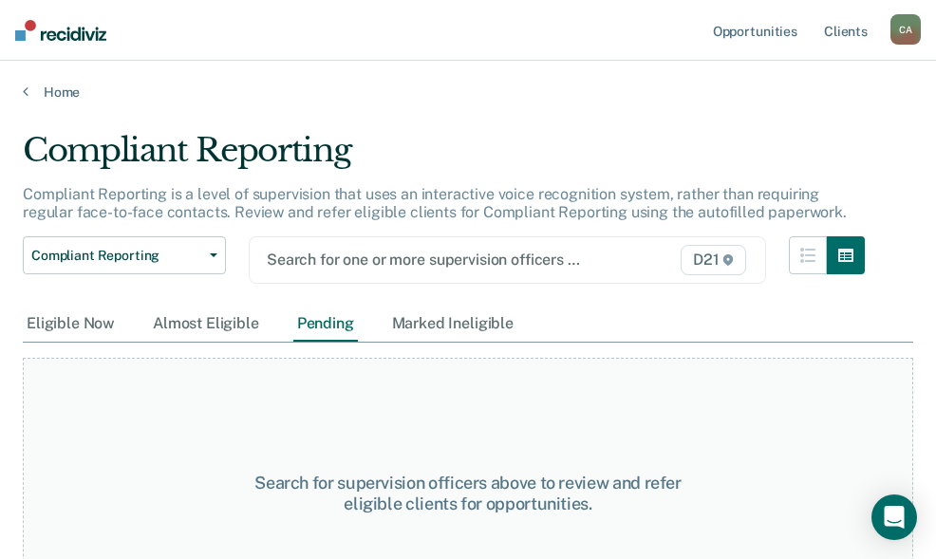
click at [310, 261] on div at bounding box center [435, 260] width 336 height 22
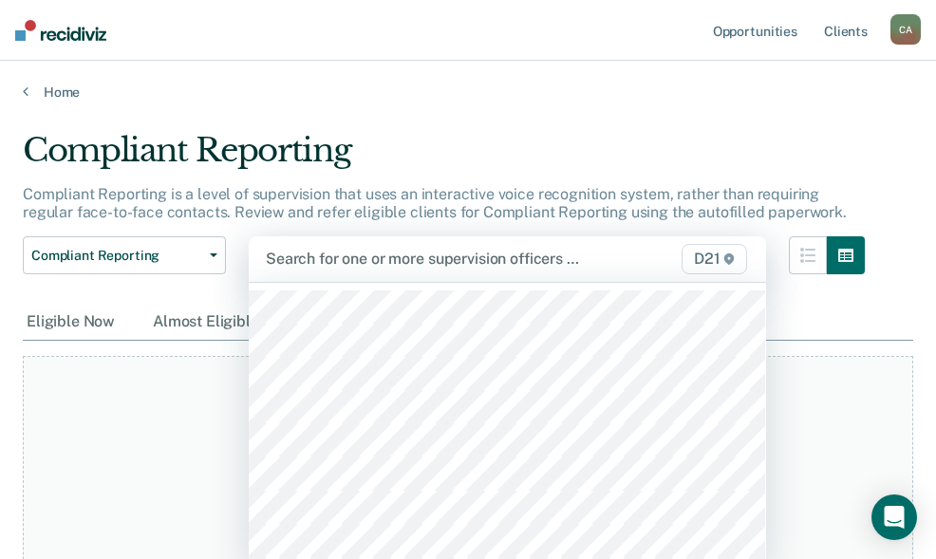
scroll to position [95, 0]
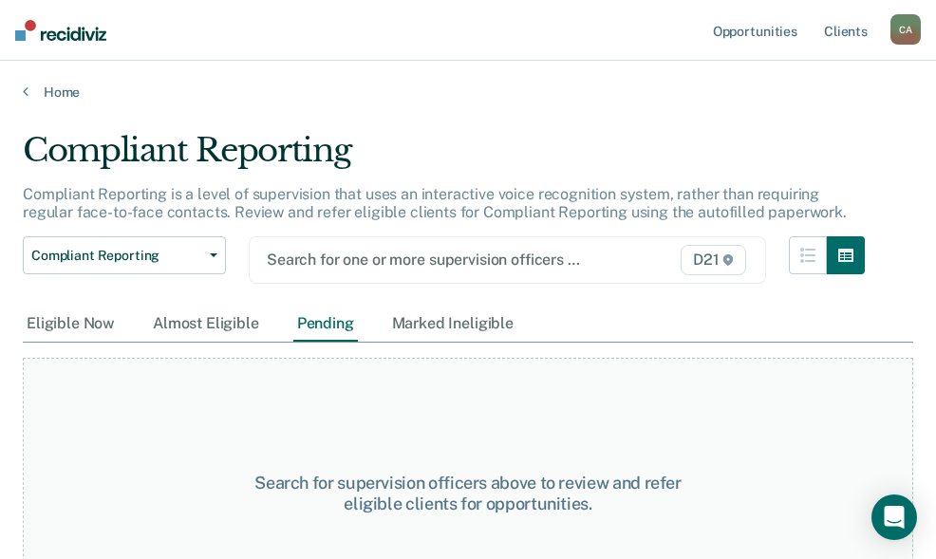
click at [329, 272] on div "Search for one or more supervision officers …" at bounding box center [435, 260] width 340 height 26
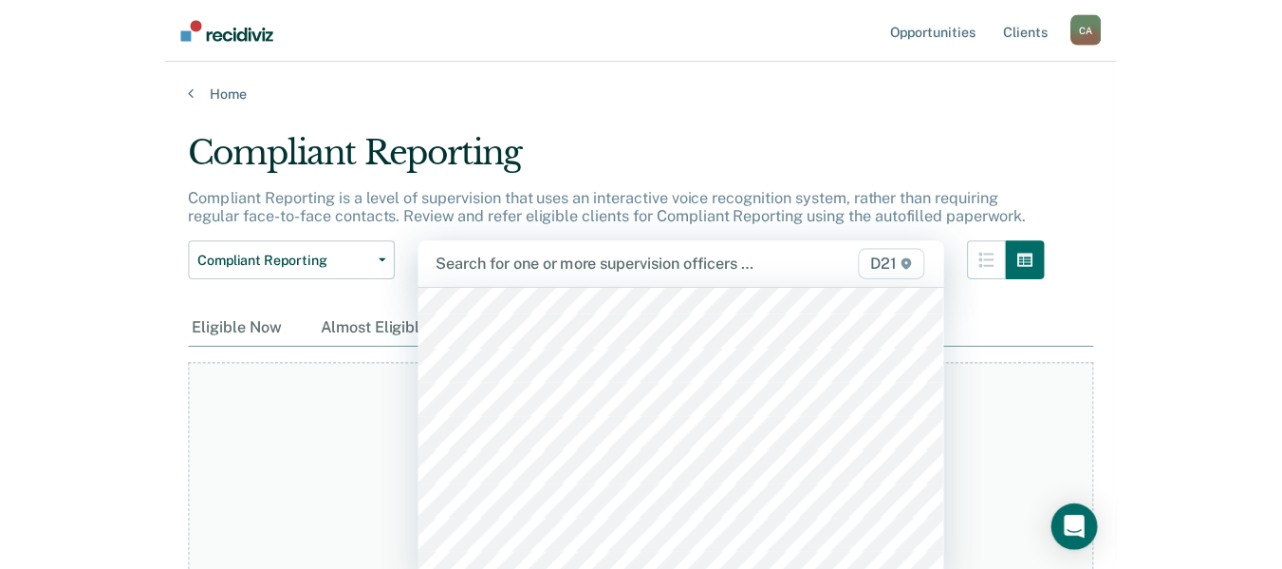
scroll to position [190, 0]
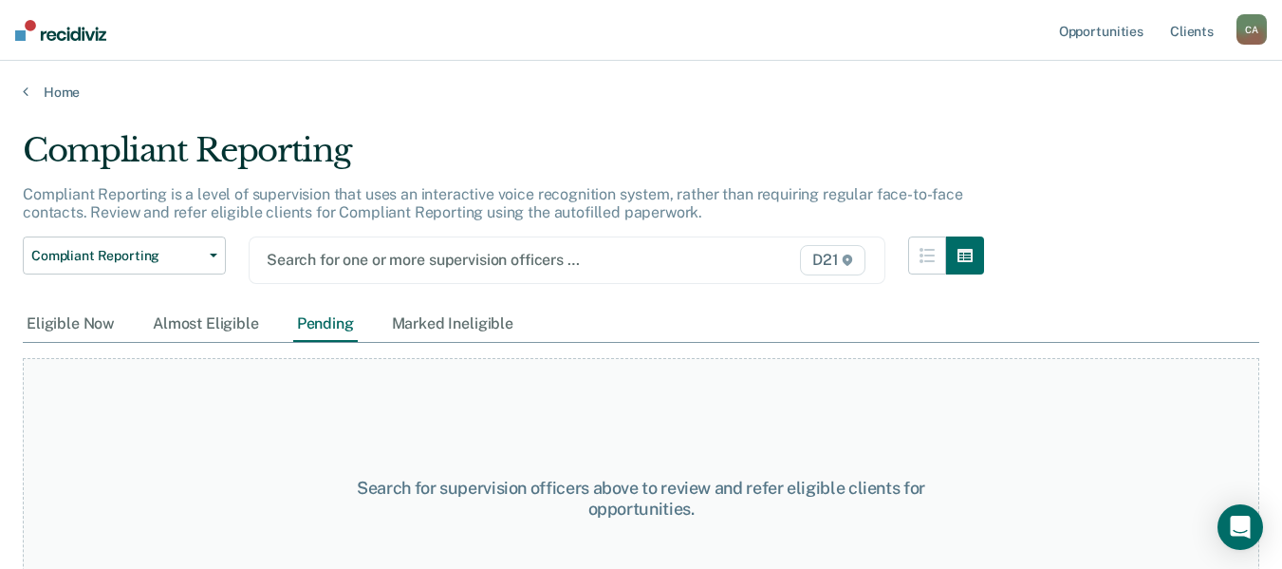
click at [356, 267] on div at bounding box center [477, 260] width 420 height 22
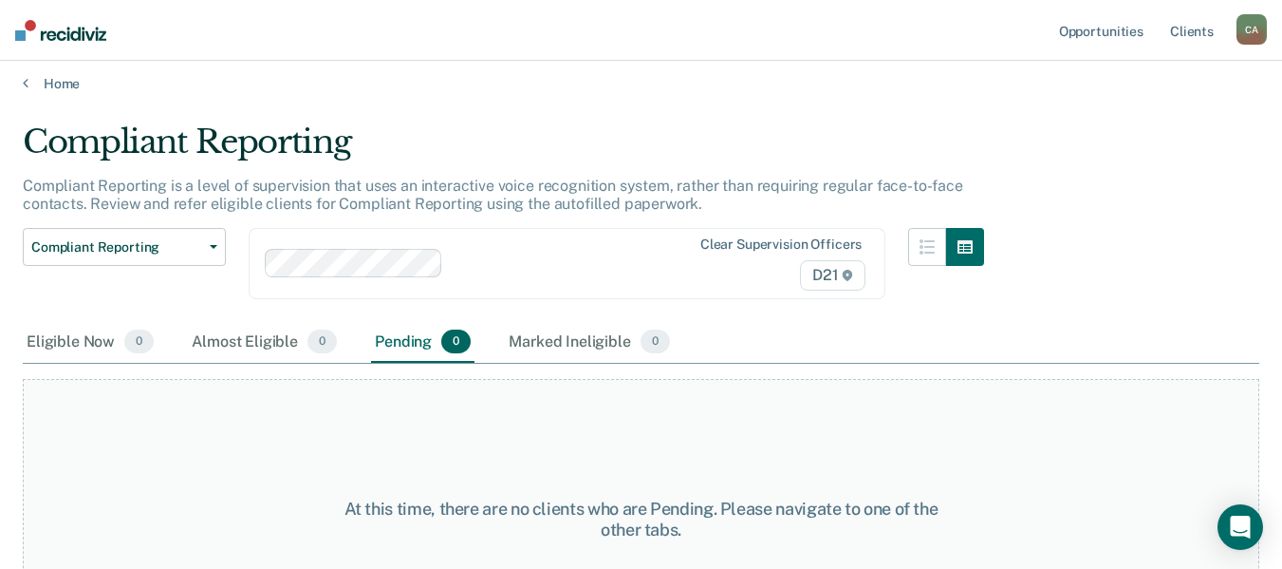
click at [526, 271] on div "Clear supervision officers D21" at bounding box center [567, 263] width 637 height 71
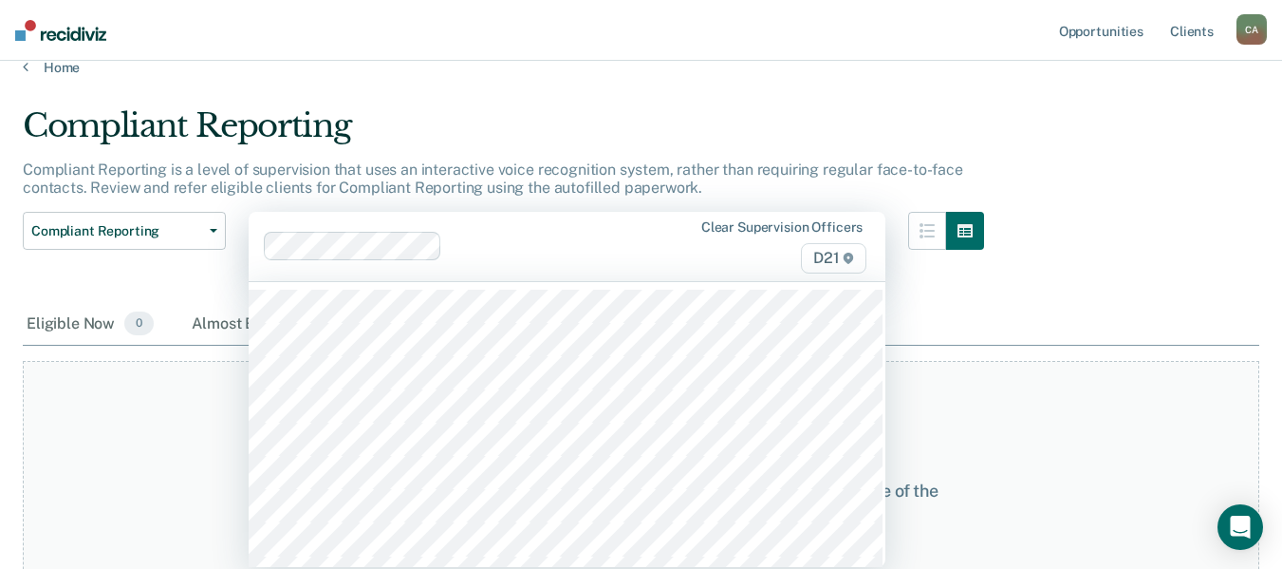
scroll to position [95, 0]
click at [634, 253] on div at bounding box center [641, 246] width 89 height 22
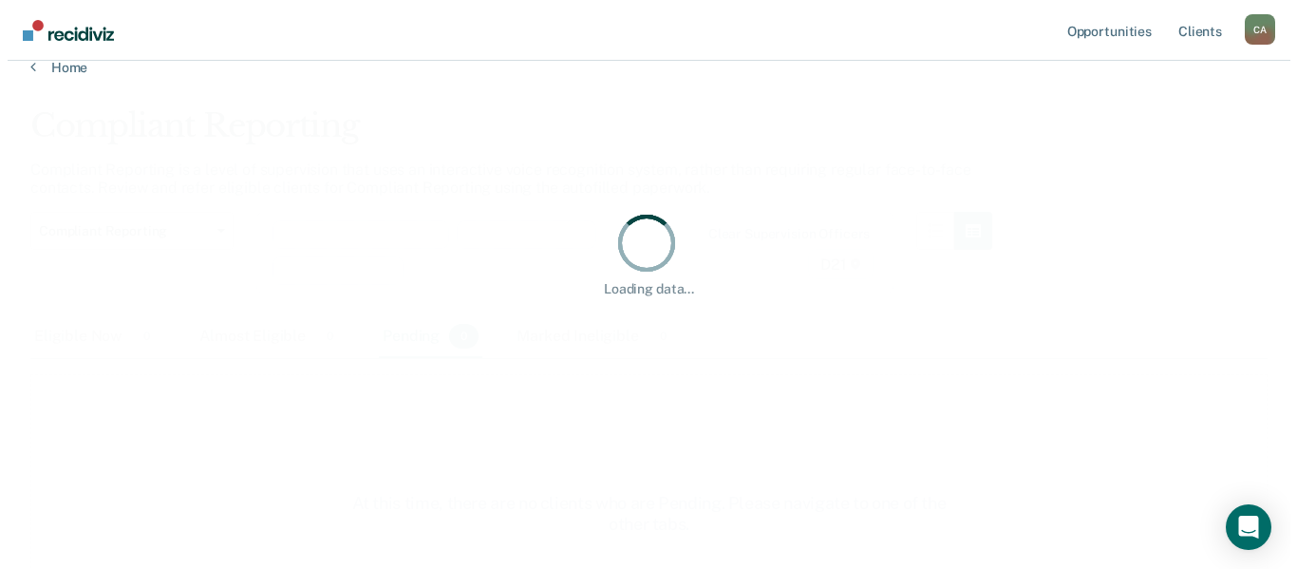
scroll to position [0, 0]
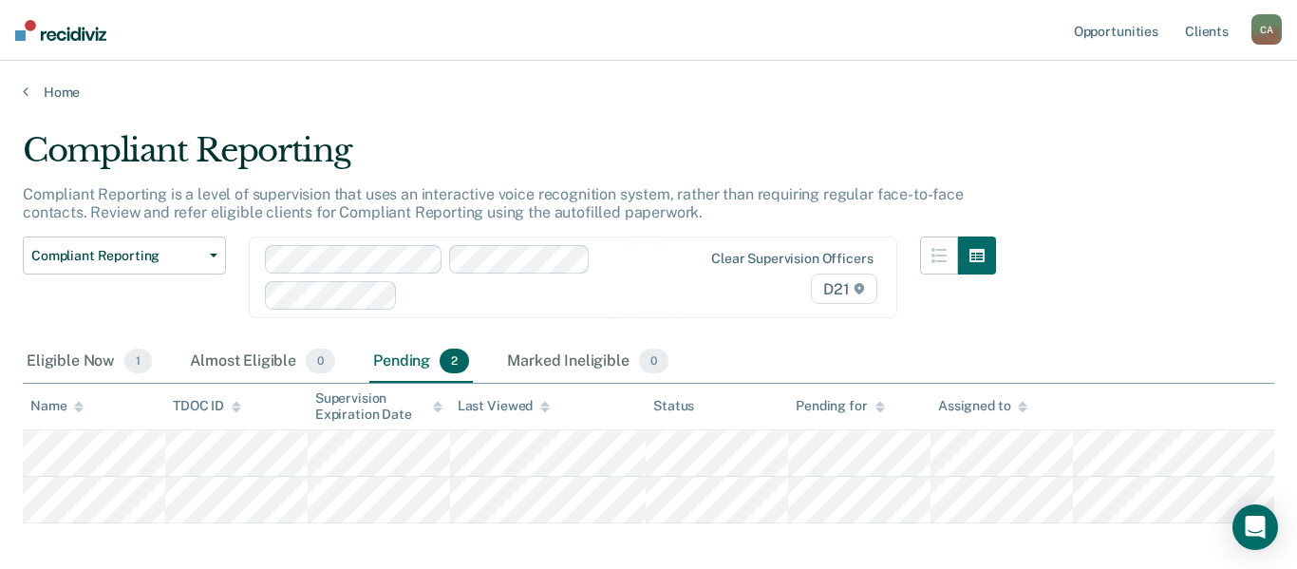
click at [485, 290] on div "Clear supervision officers D21" at bounding box center [573, 277] width 648 height 82
click at [554, 295] on div "option [PERSON_NAME], selected. Clear supervision officers D21" at bounding box center [573, 277] width 648 height 82
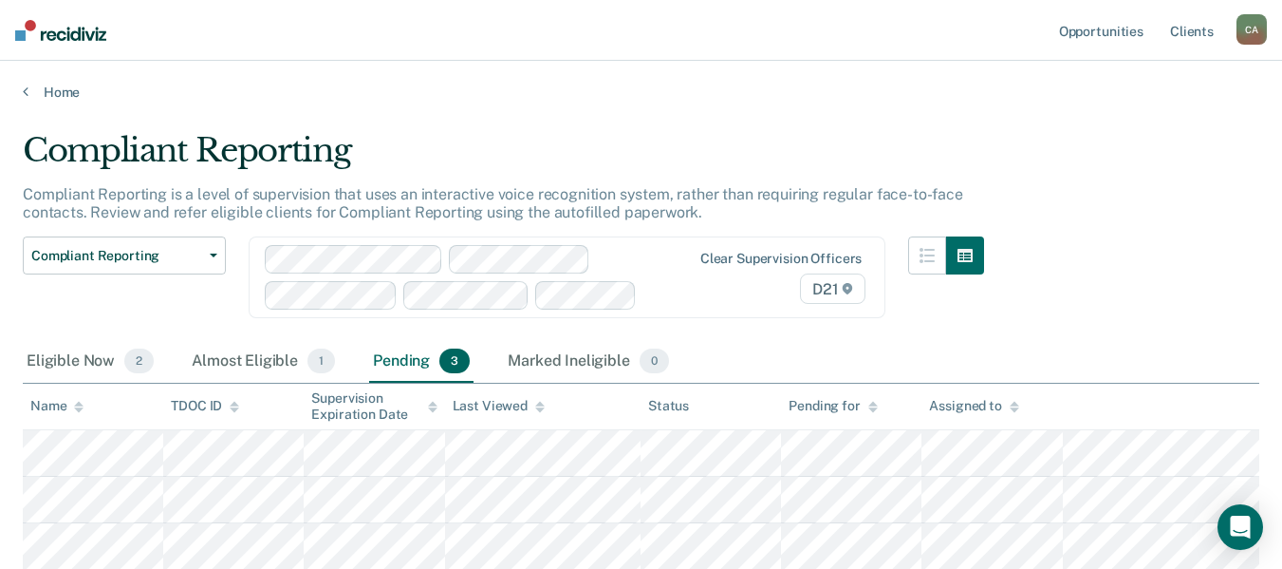
scroll to position [1, 0]
click at [658, 283] on div "Clear supervision officers D21" at bounding box center [567, 276] width 637 height 82
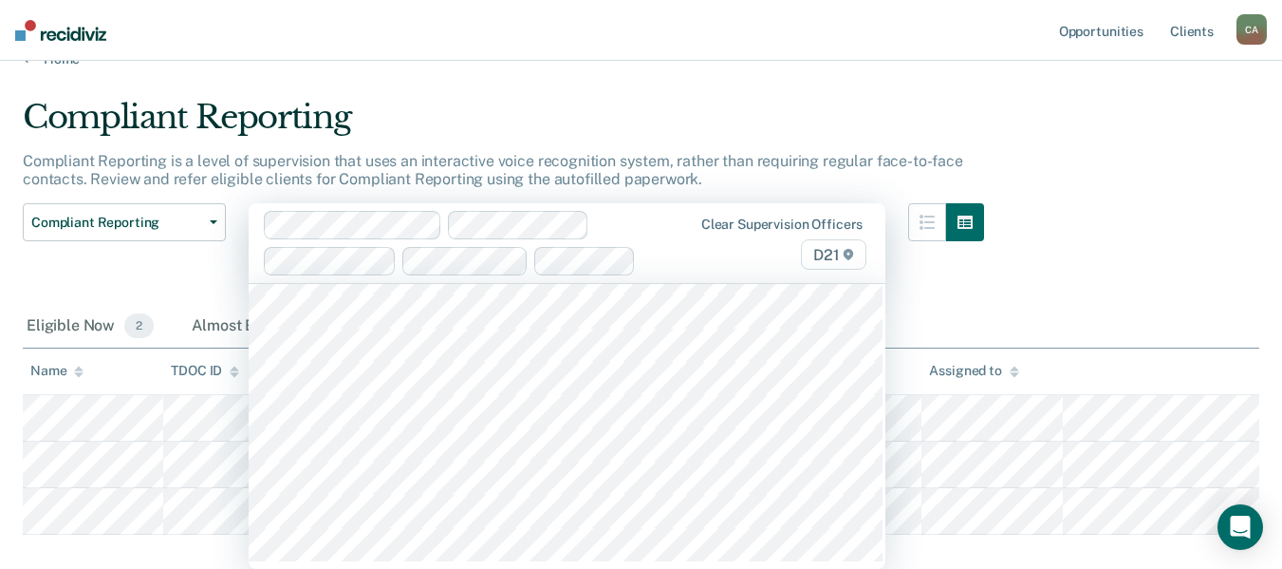
scroll to position [0, 0]
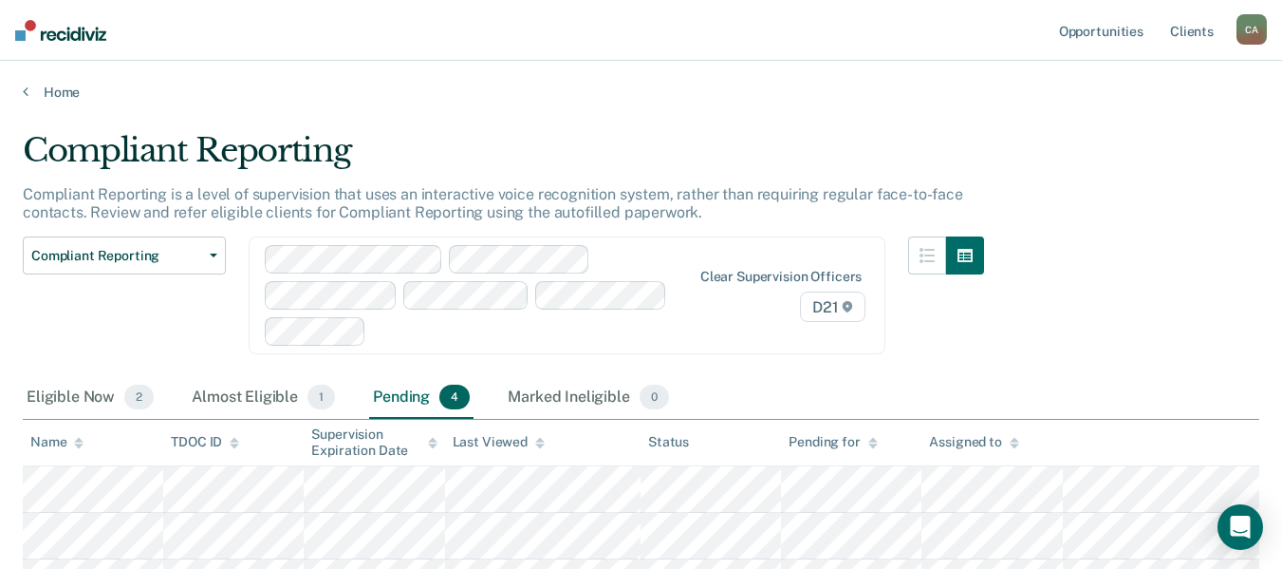
click at [541, 329] on div "option [PERSON_NAME], selected. Clear supervision officers D21" at bounding box center [567, 295] width 637 height 118
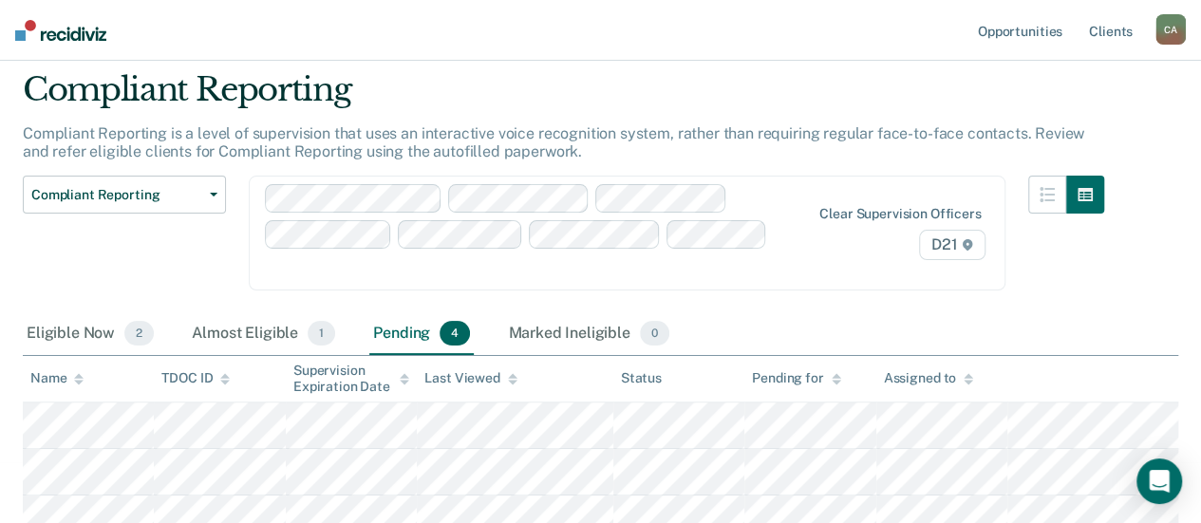
scroll to position [91, 0]
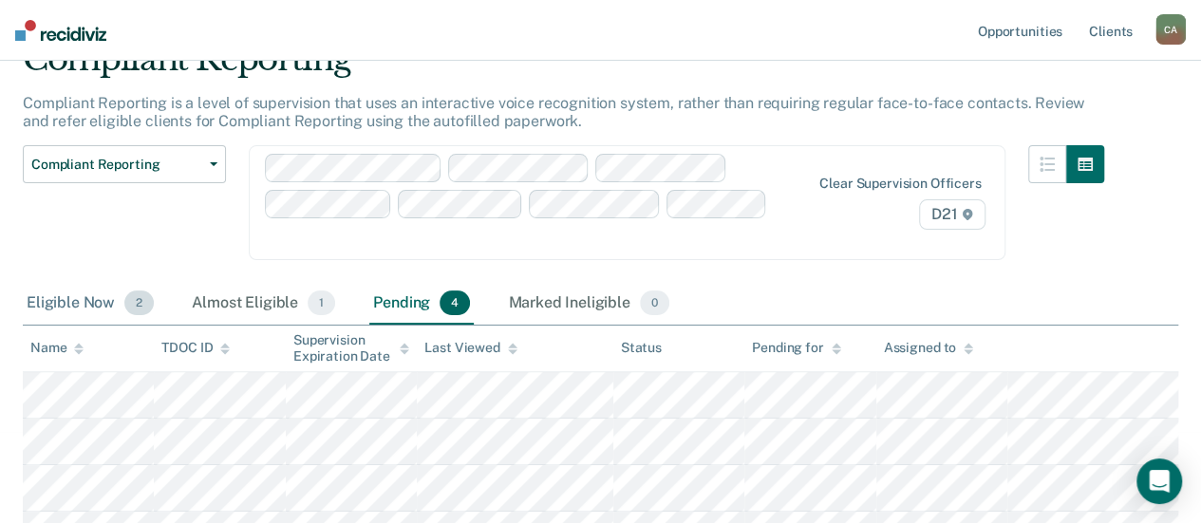
click at [59, 283] on div "Eligible Now 2" at bounding box center [90, 304] width 135 height 42
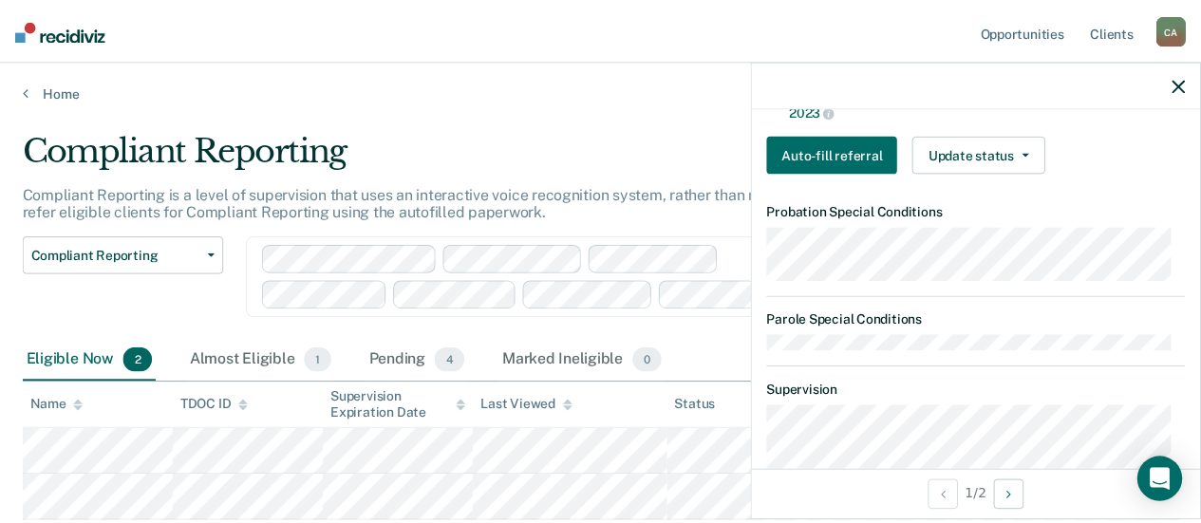
scroll to position [380, 0]
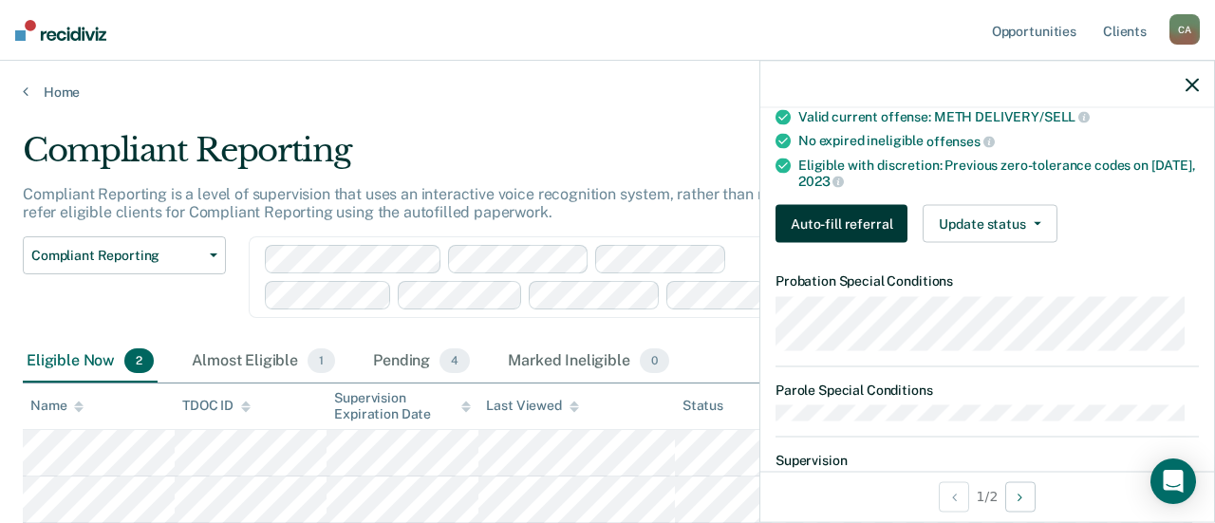
click at [865, 225] on button "Auto-fill referral" at bounding box center [842, 224] width 132 height 38
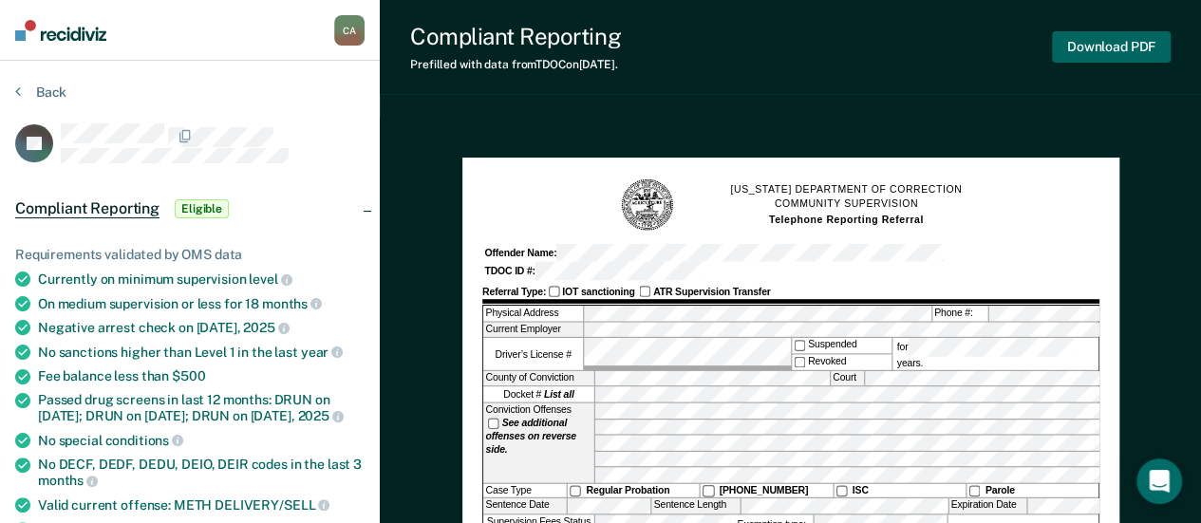
click at [1090, 39] on button "Download PDF" at bounding box center [1111, 46] width 119 height 31
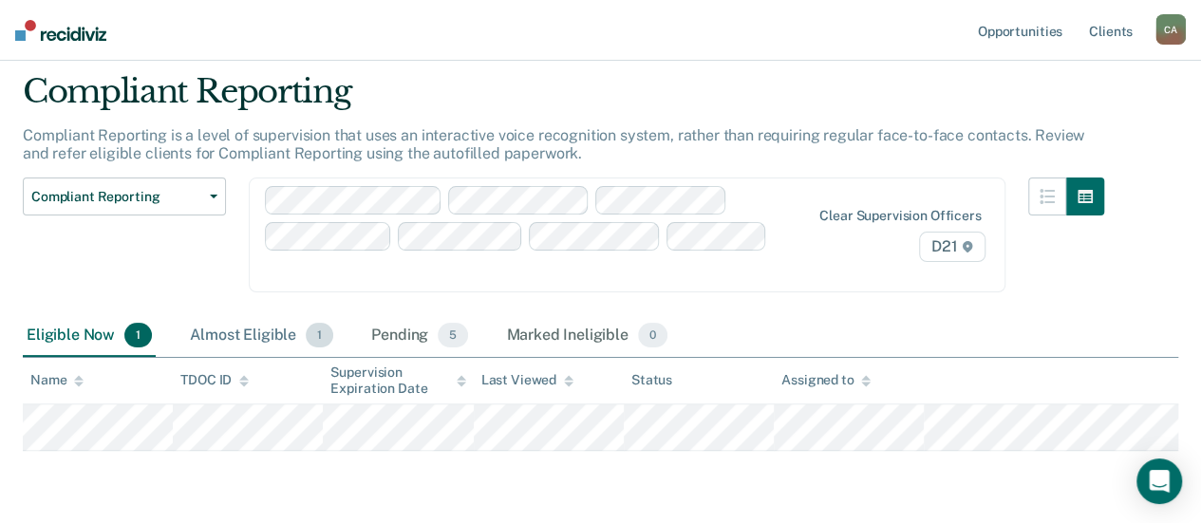
scroll to position [87, 0]
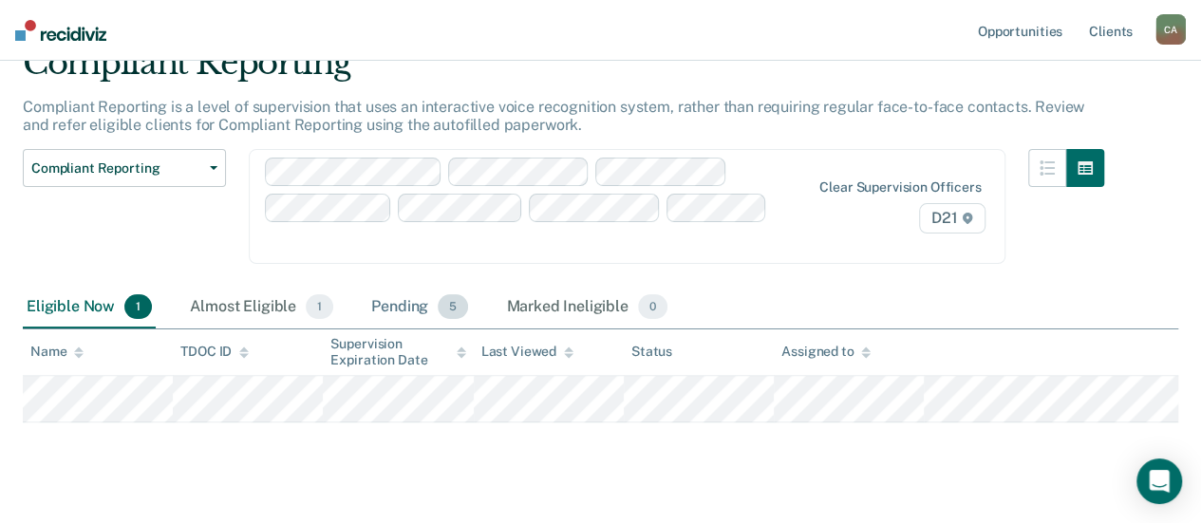
click at [378, 287] on div "Pending 5" at bounding box center [419, 308] width 104 height 42
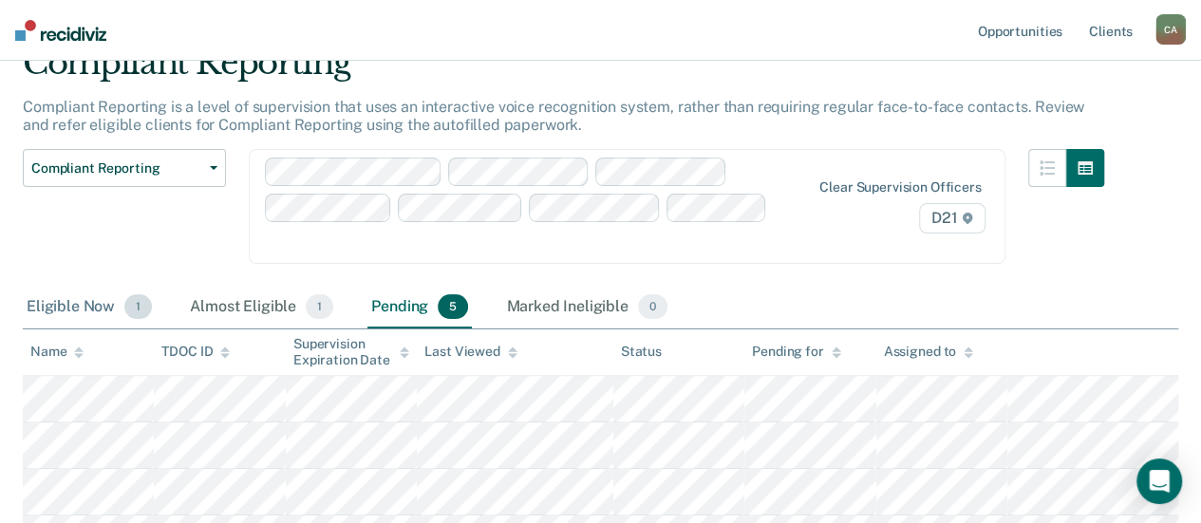
click at [49, 287] on div "Eligible Now 1" at bounding box center [89, 308] width 133 height 42
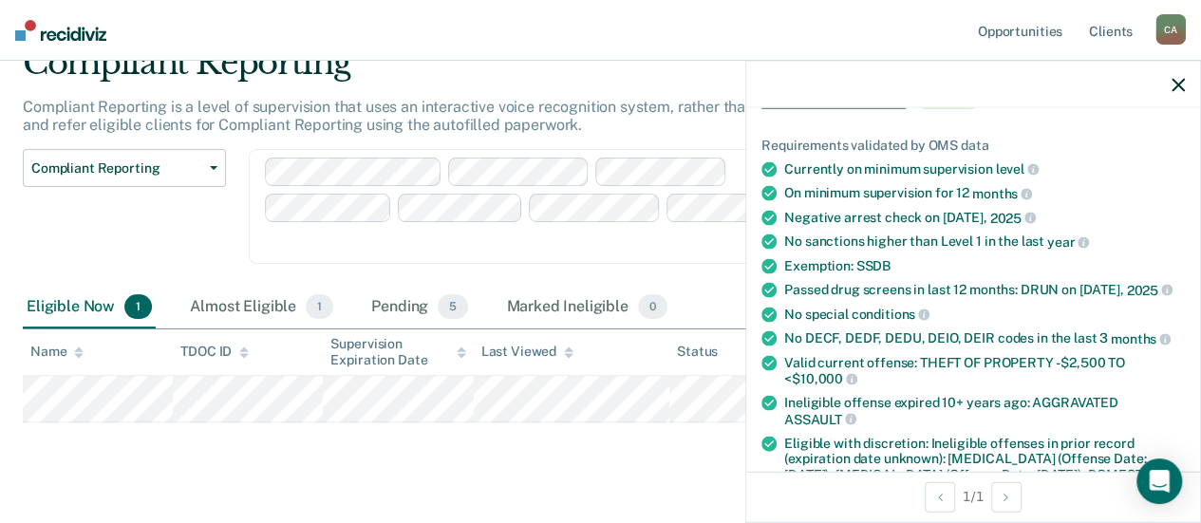
scroll to position [285, 0]
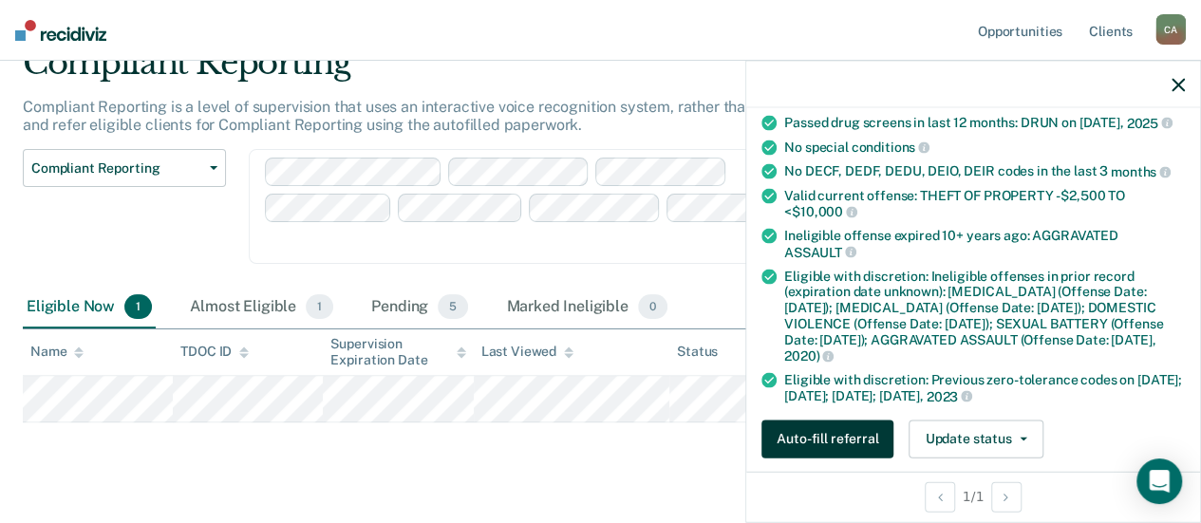
click at [832, 433] on button "Auto-fill referral" at bounding box center [827, 439] width 132 height 38
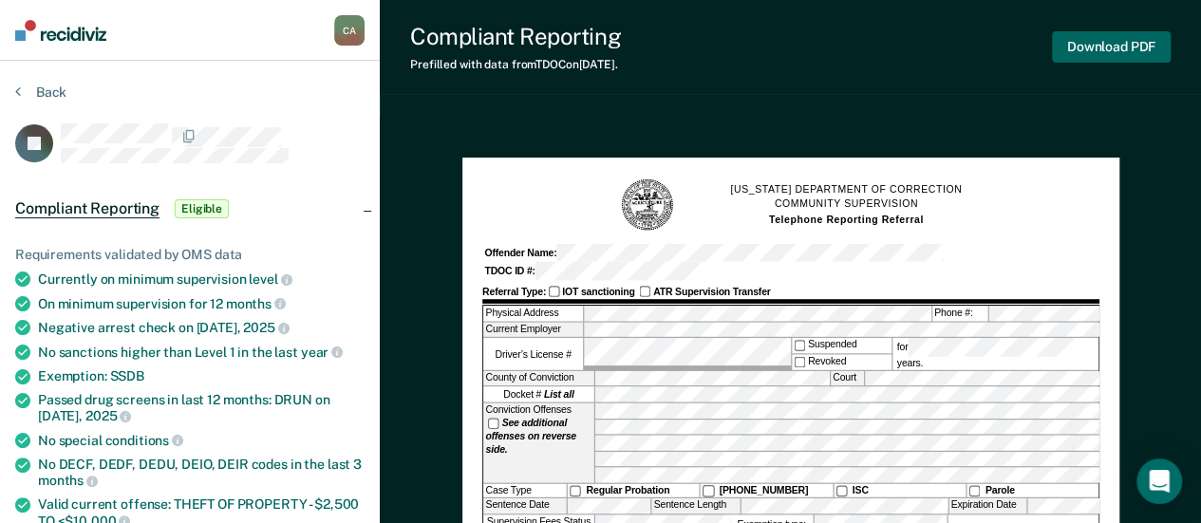
click at [1115, 45] on button "Download PDF" at bounding box center [1111, 46] width 119 height 31
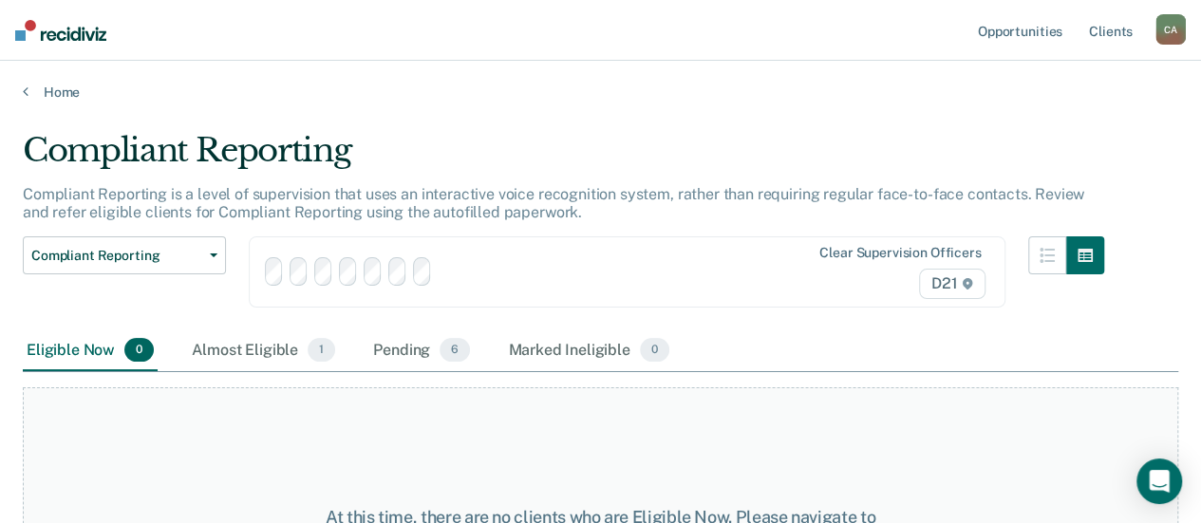
scroll to position [87, 0]
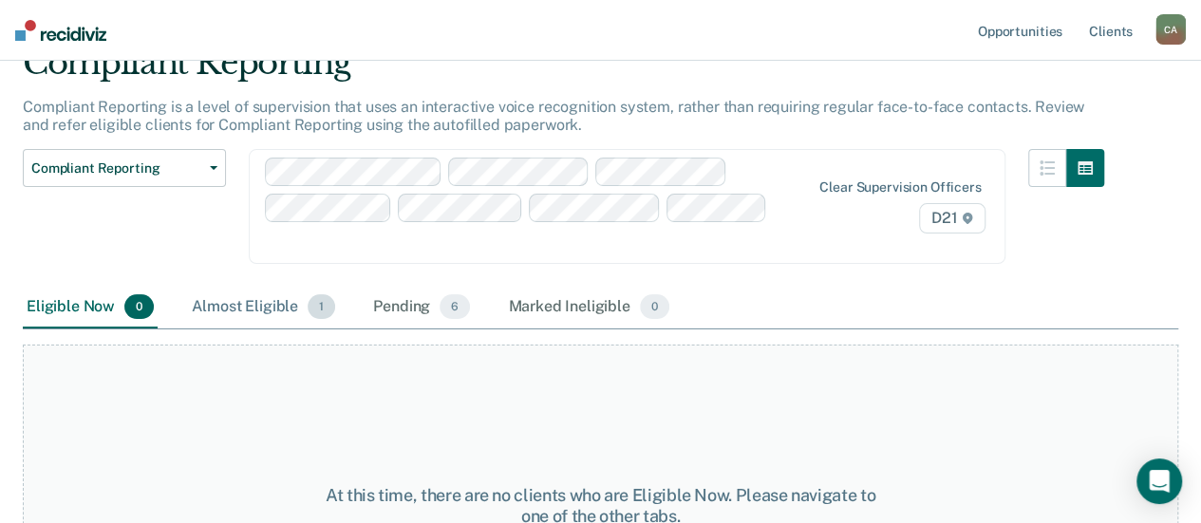
click at [265, 287] on div "Almost Eligible 1" at bounding box center [263, 308] width 151 height 42
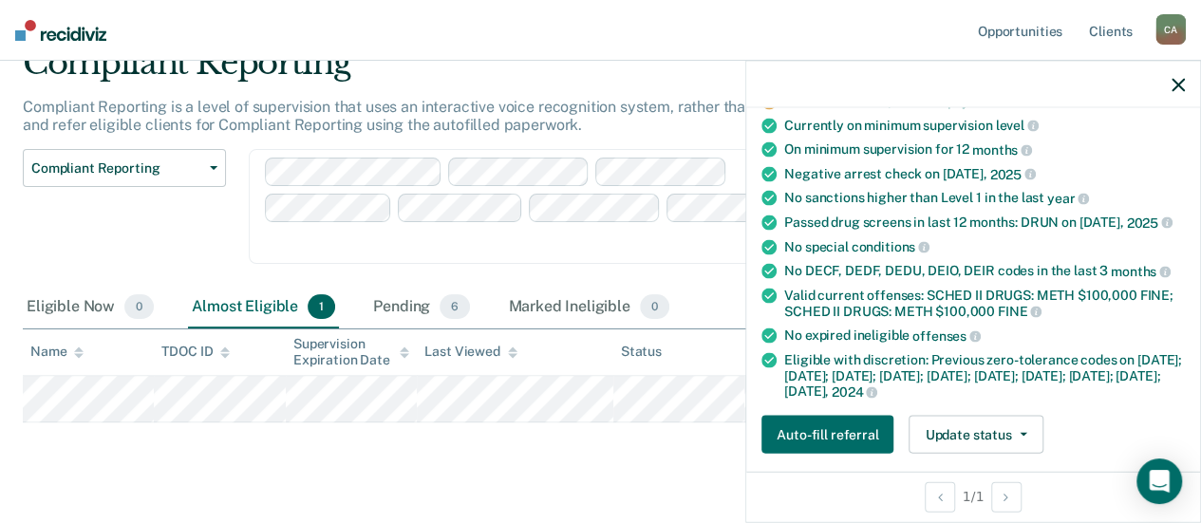
scroll to position [285, 0]
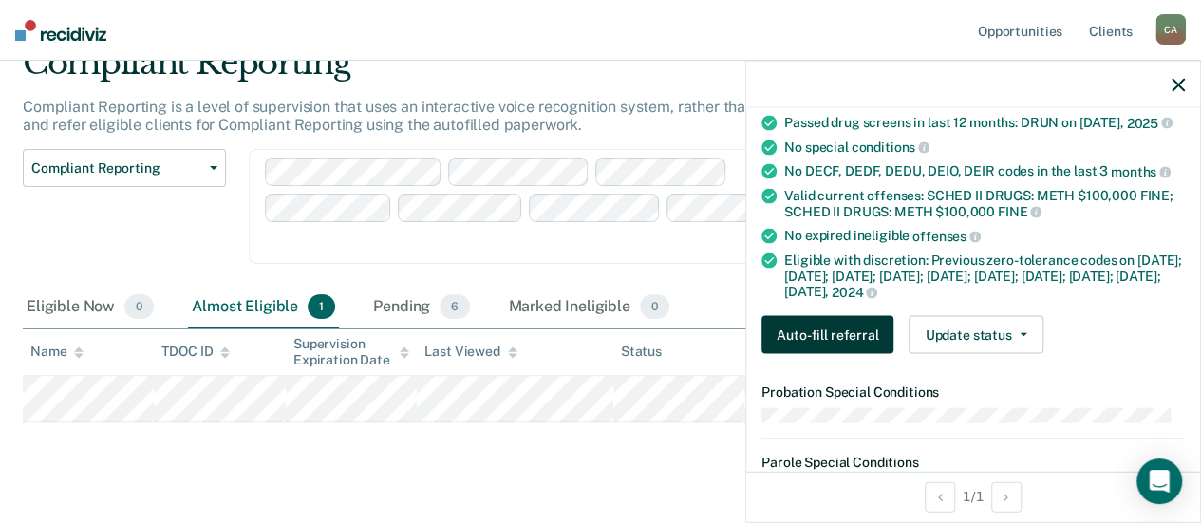
click at [818, 354] on button "Auto-fill referral" at bounding box center [827, 335] width 132 height 38
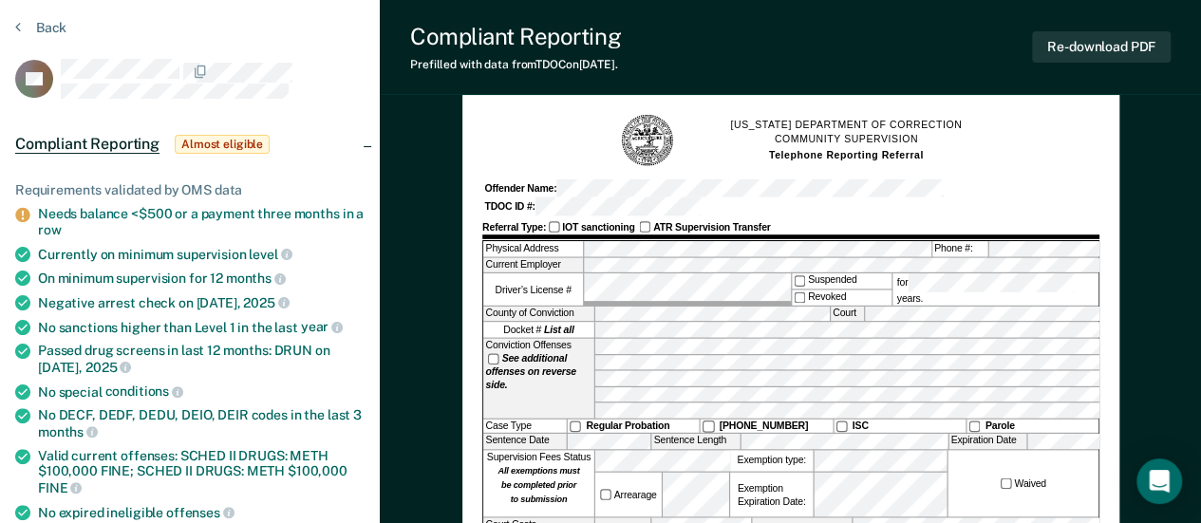
scroll to position [95, 0]
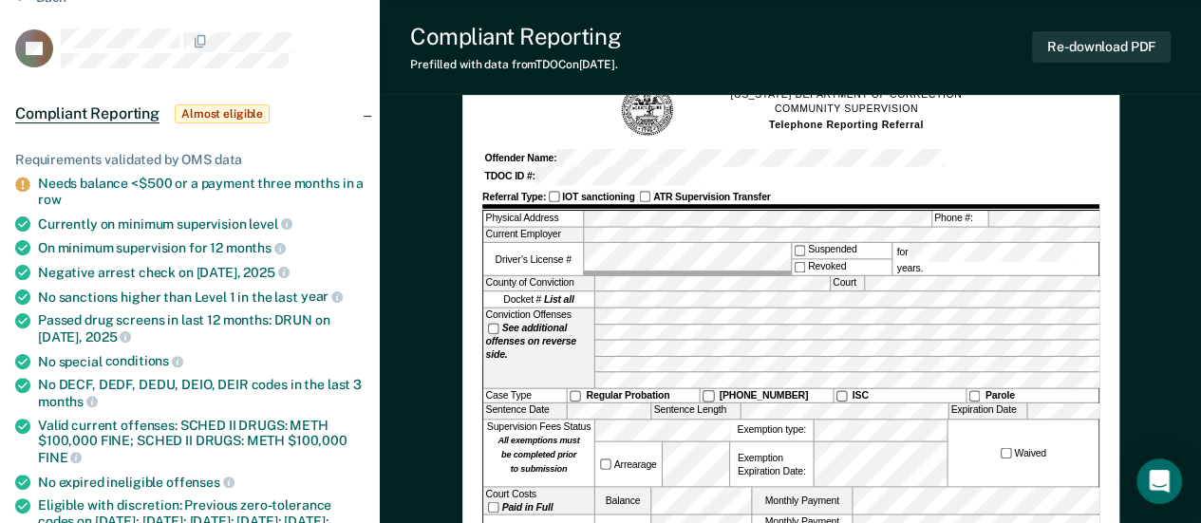
click at [1071, 28] on div "Re-download PDF" at bounding box center [1101, 47] width 139 height 48
click at [1069, 43] on button "Re-download PDF" at bounding box center [1101, 46] width 139 height 31
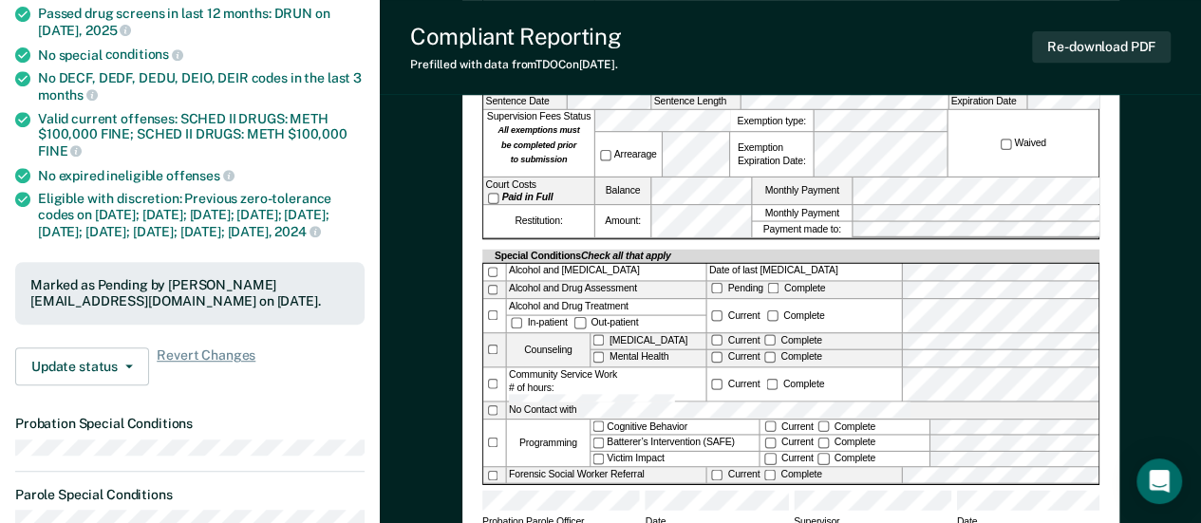
scroll to position [0, 0]
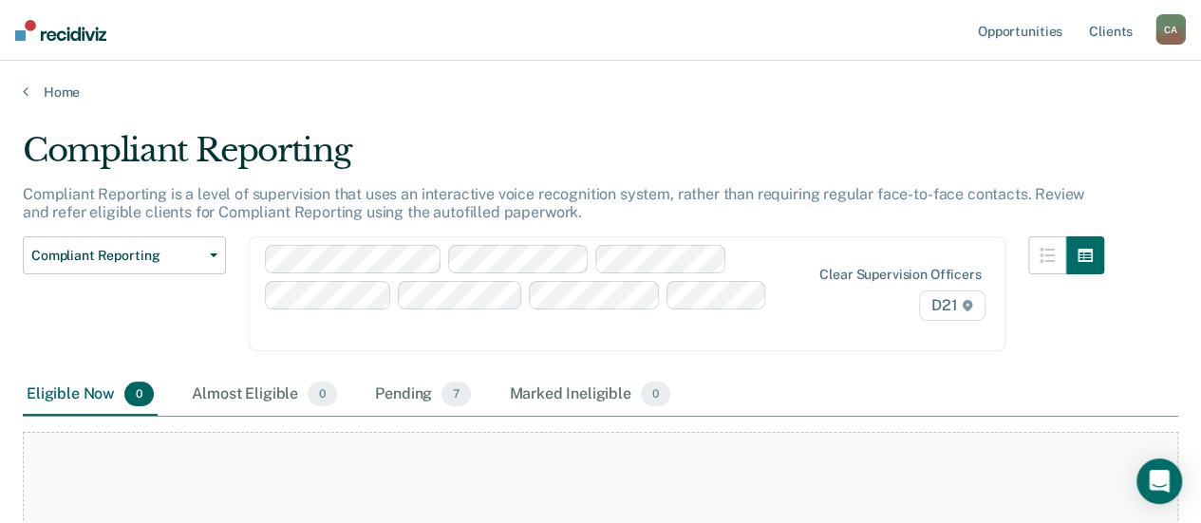
scroll to position [87, 0]
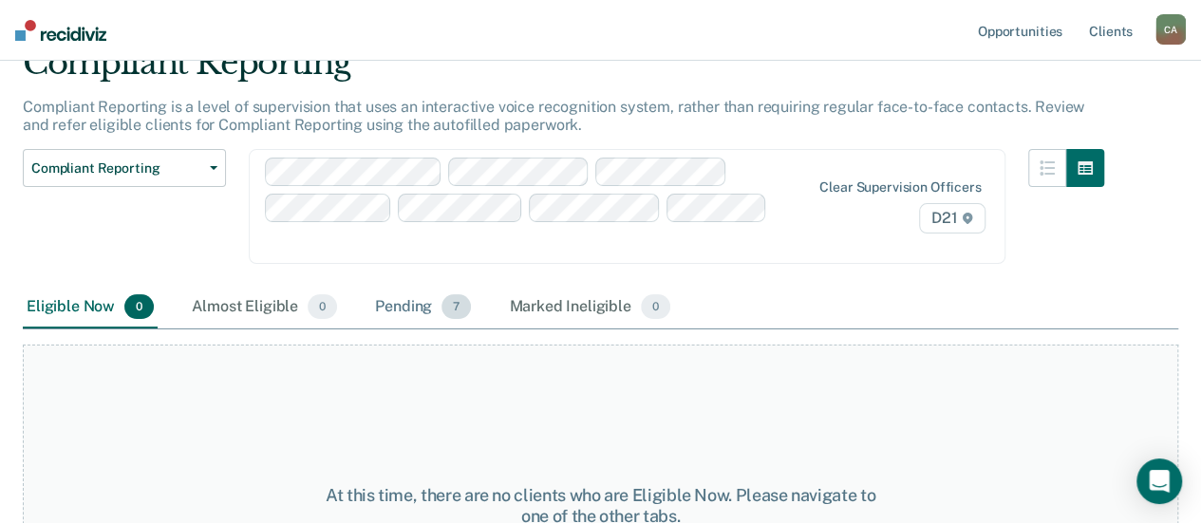
click at [408, 287] on div "Pending 7" at bounding box center [422, 308] width 103 height 42
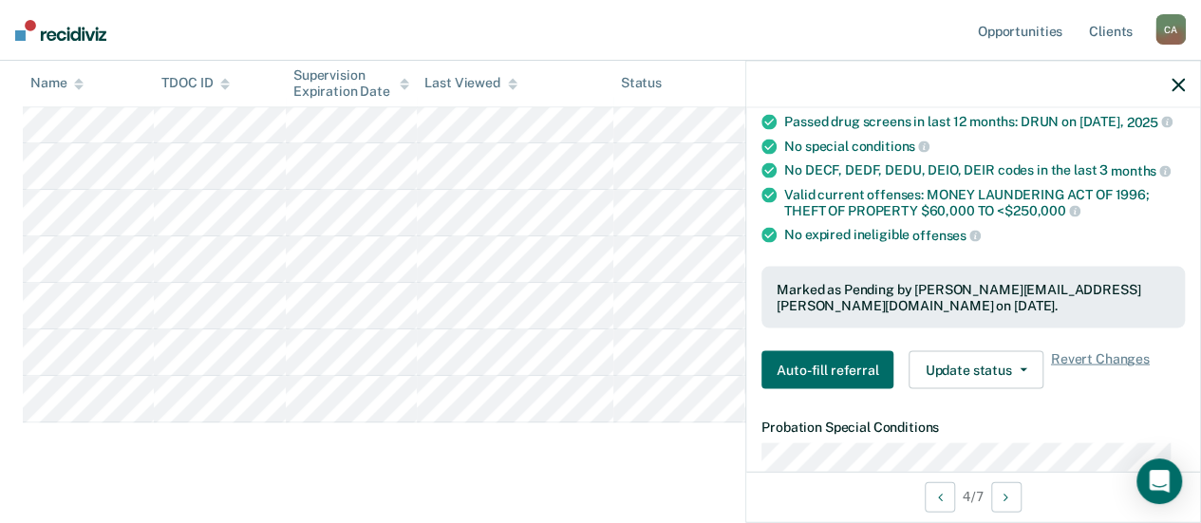
scroll to position [380, 0]
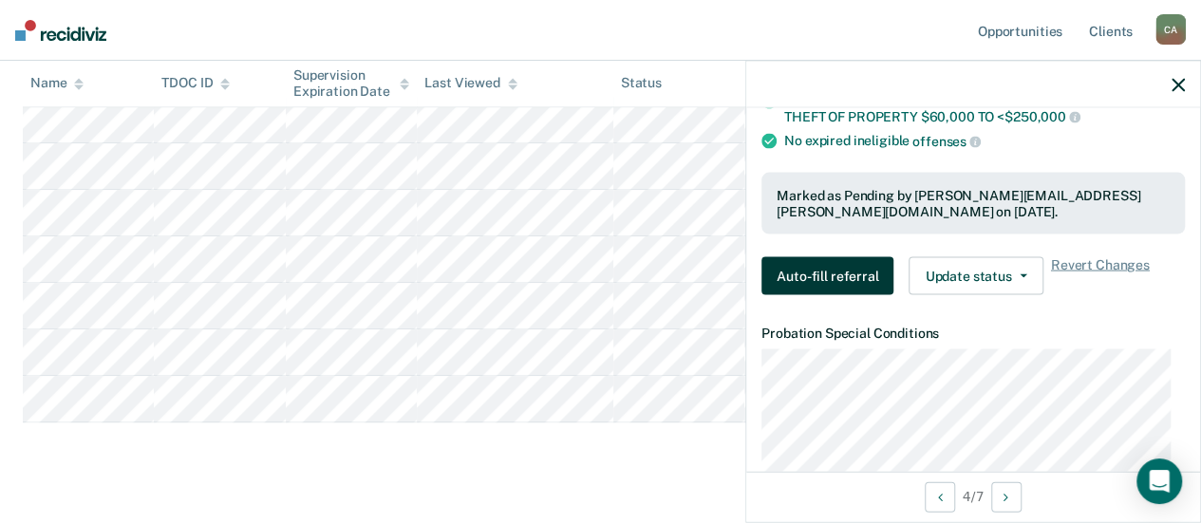
click at [866, 264] on button "Auto-fill referral" at bounding box center [827, 276] width 132 height 38
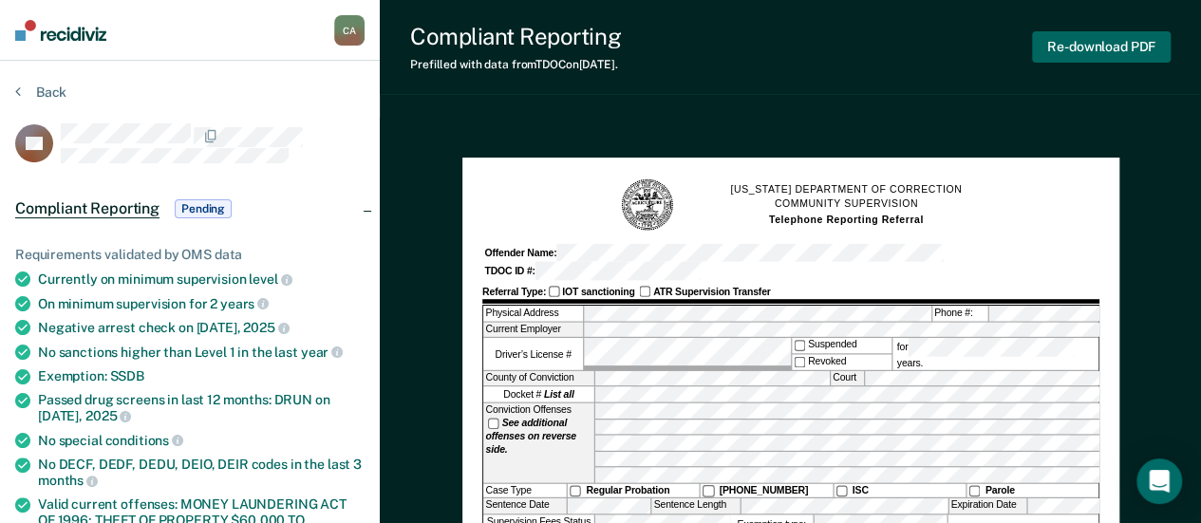
click at [1097, 50] on button "Re-download PDF" at bounding box center [1101, 46] width 139 height 31
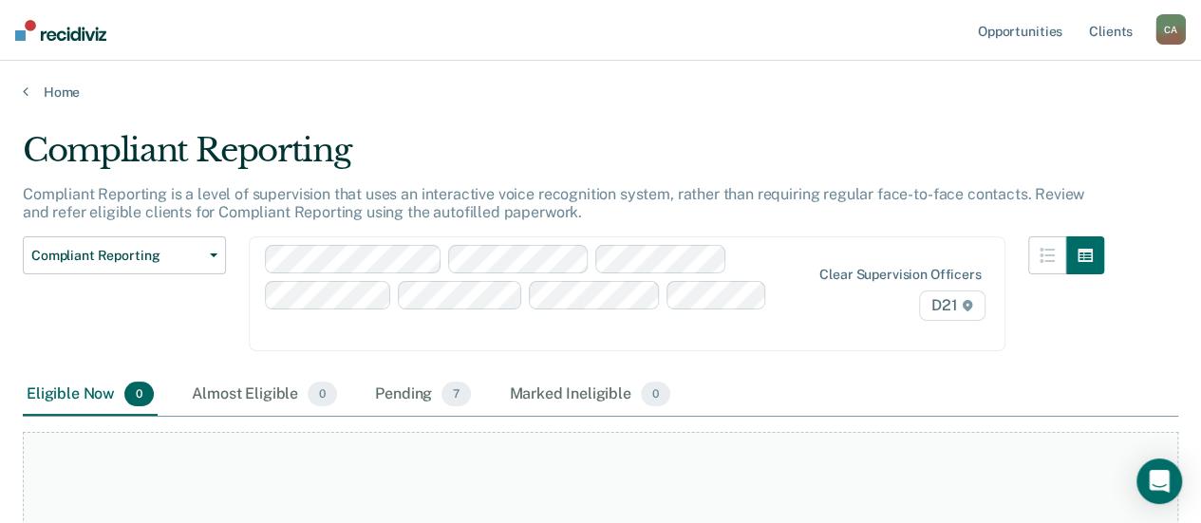
scroll to position [161, 0]
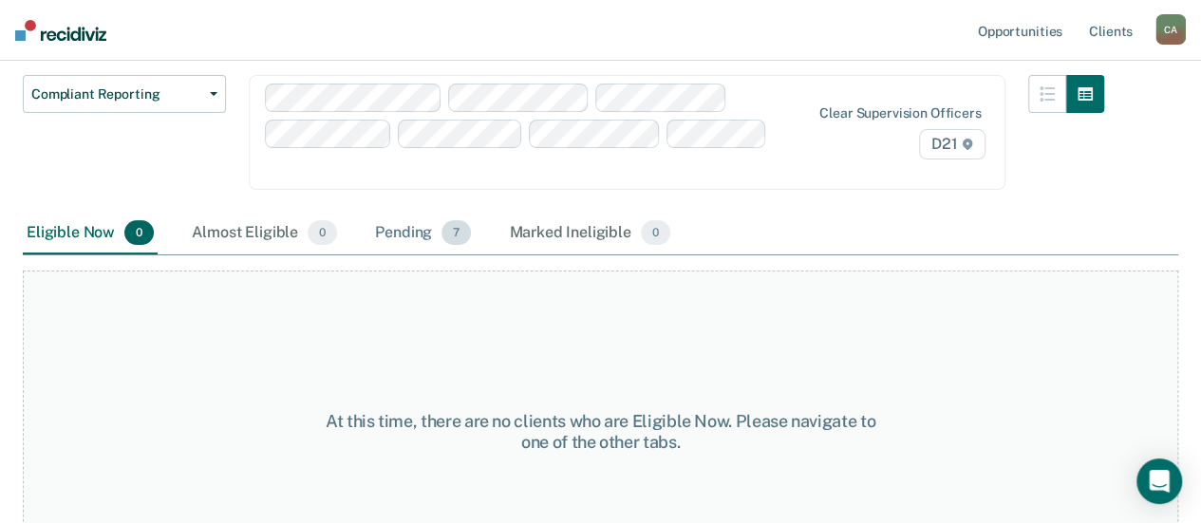
click at [398, 213] on div "Pending 7" at bounding box center [422, 234] width 103 height 42
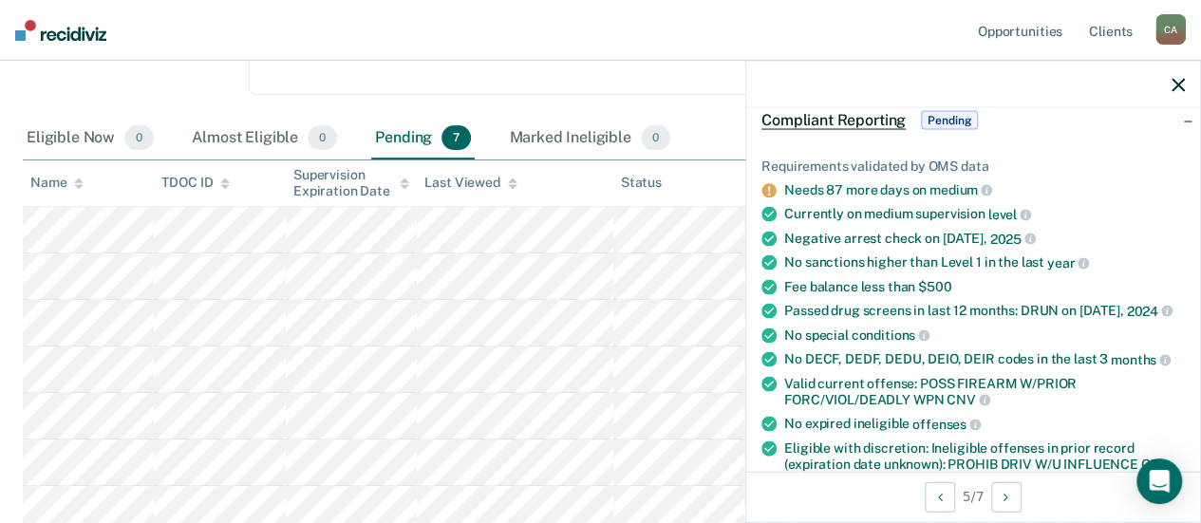
scroll to position [95, 0]
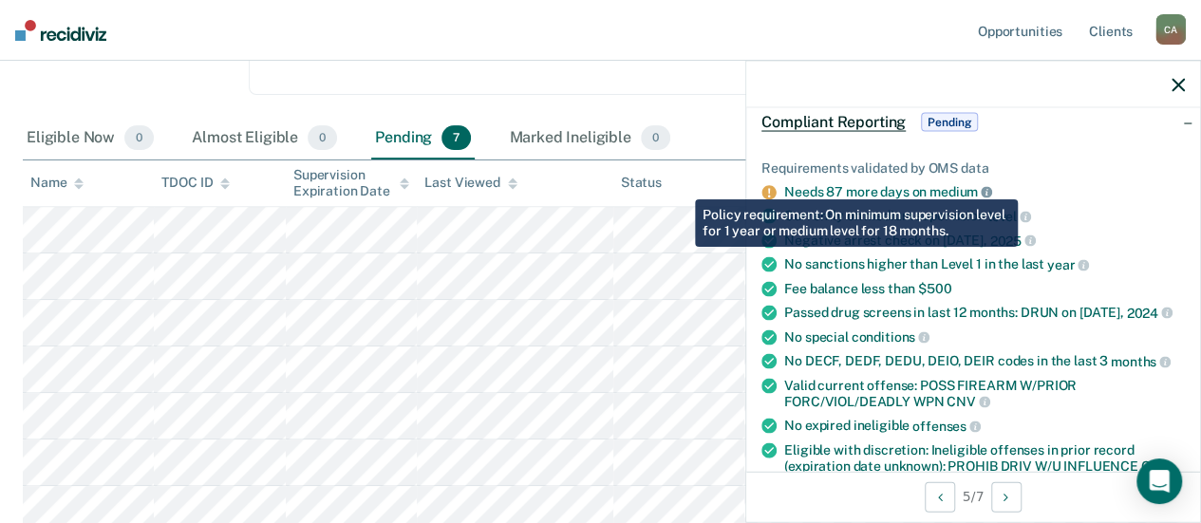
click at [985, 187] on icon at bounding box center [986, 192] width 11 height 11
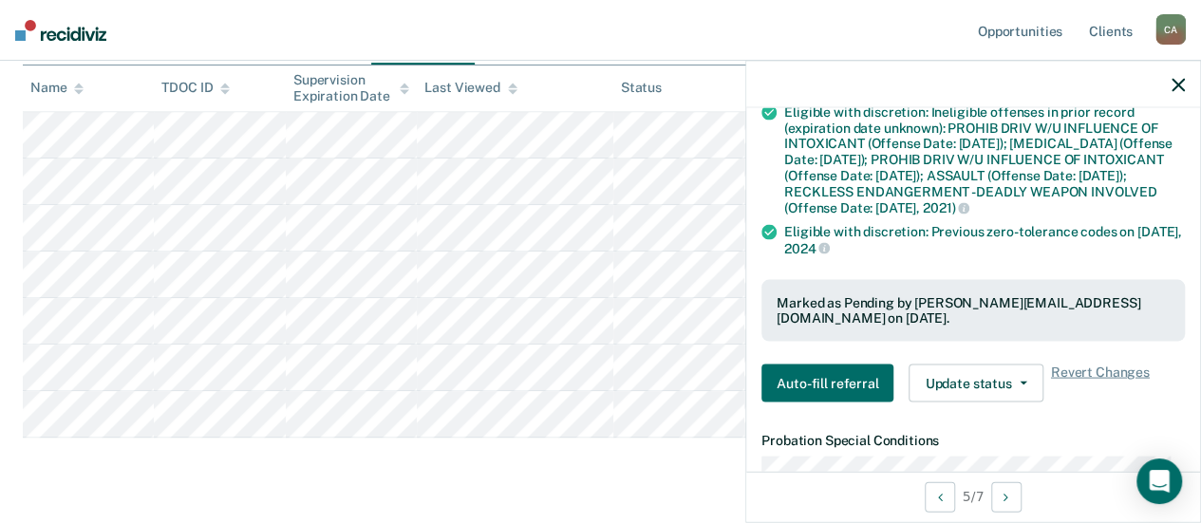
scroll to position [570, 0]
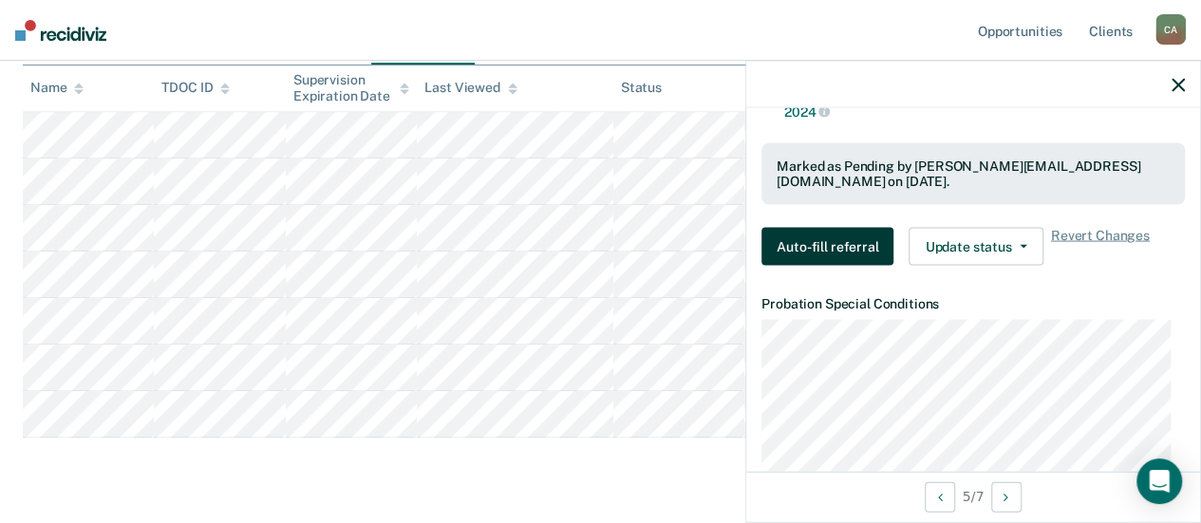
click at [825, 255] on button "Auto-fill referral" at bounding box center [827, 247] width 132 height 38
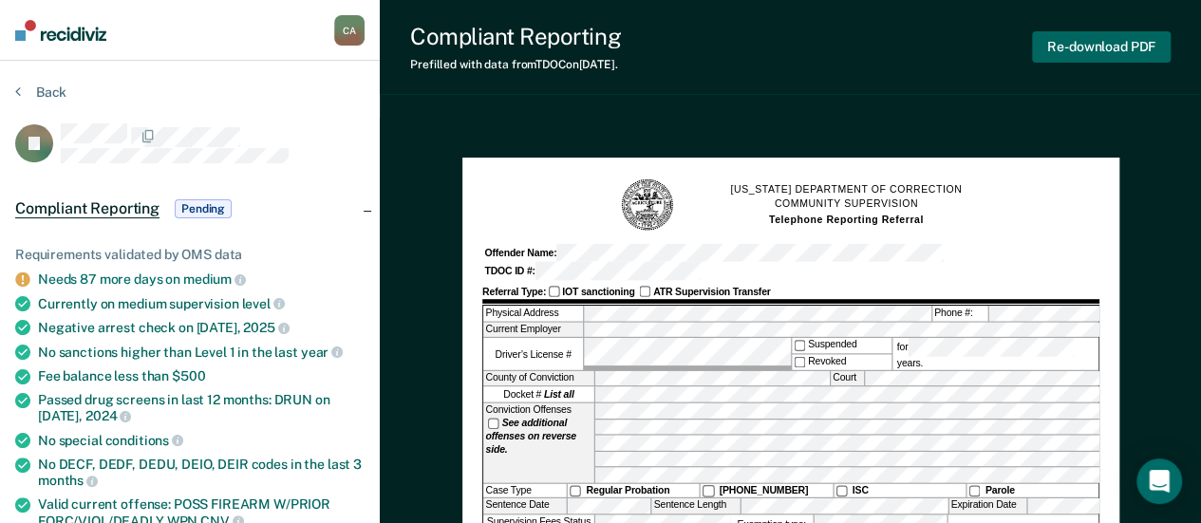
click at [1082, 43] on button "Re-download PDF" at bounding box center [1101, 46] width 139 height 31
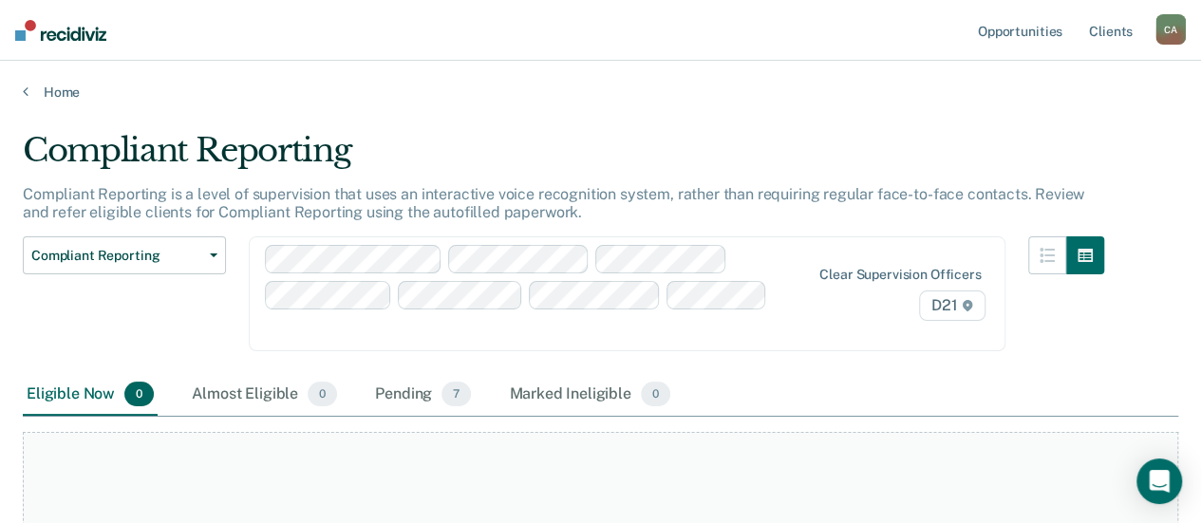
scroll to position [161, 0]
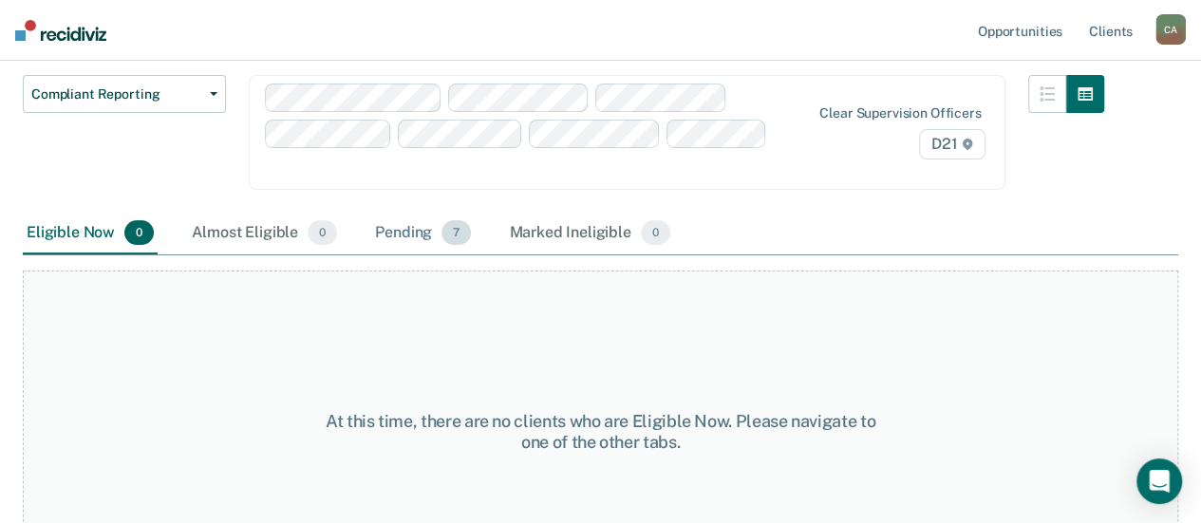
click at [437, 213] on div "Pending 7" at bounding box center [422, 234] width 103 height 42
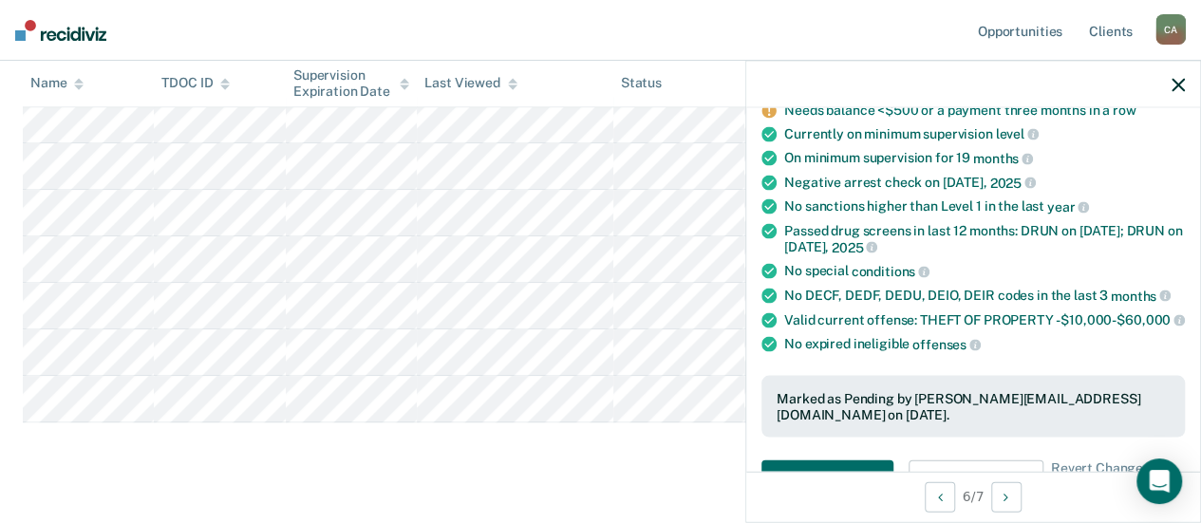
scroll to position [285, 0]
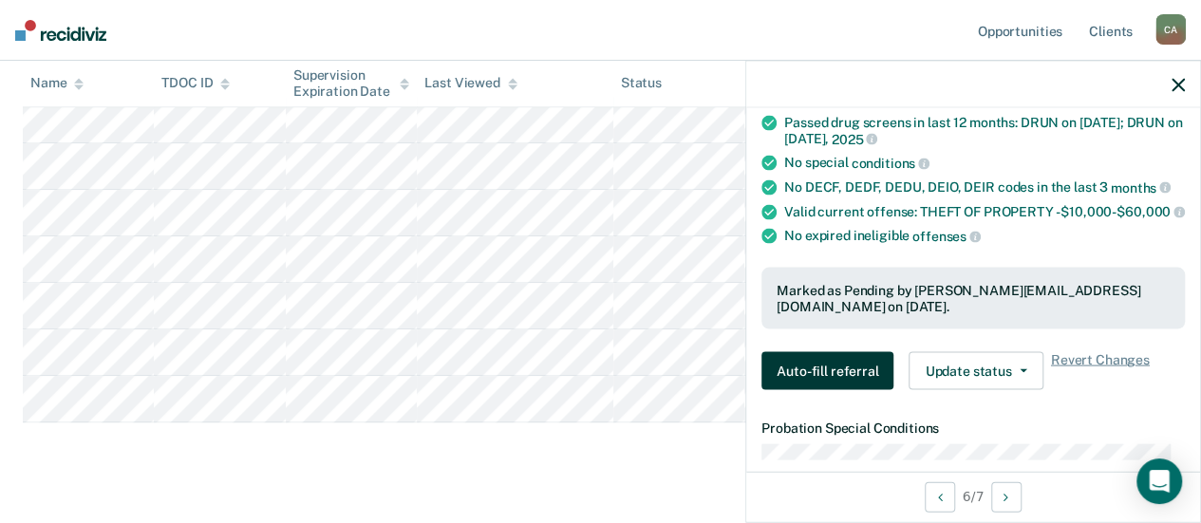
click at [826, 371] on button "Auto-fill referral" at bounding box center [827, 371] width 132 height 38
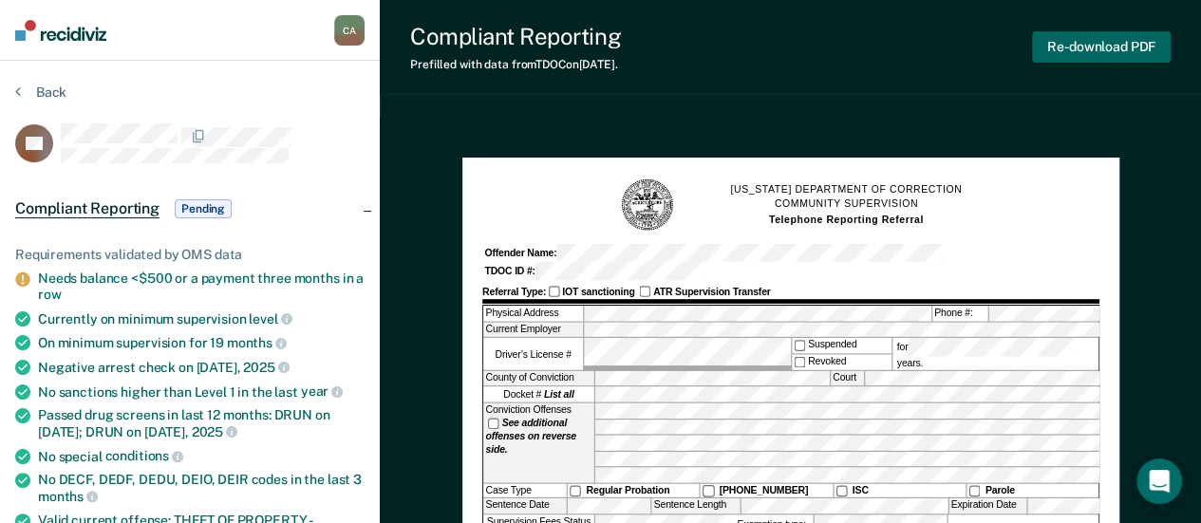
click at [1086, 49] on button "Re-download PDF" at bounding box center [1101, 46] width 139 height 31
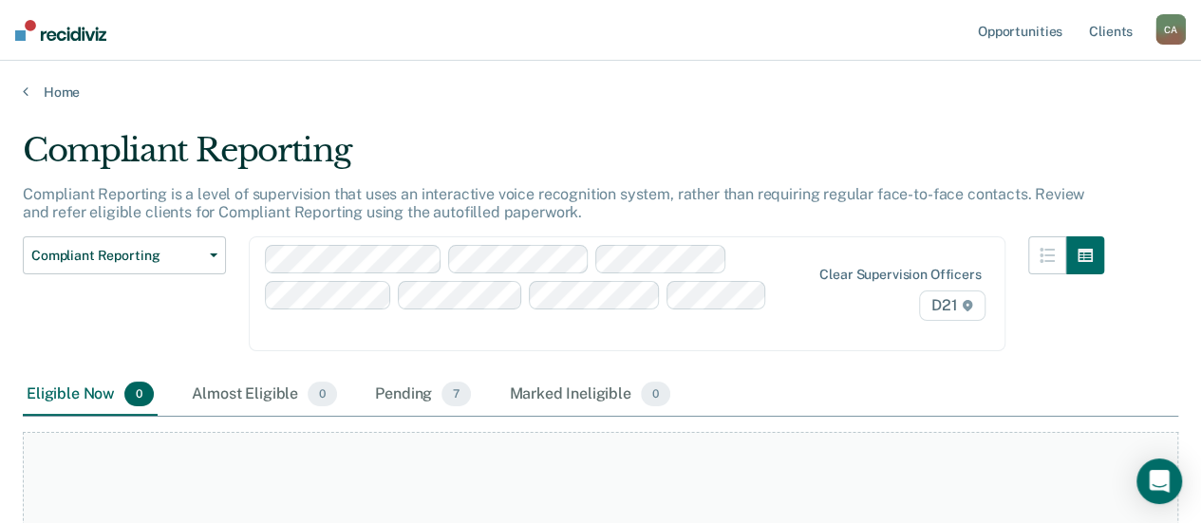
scroll to position [161, 0]
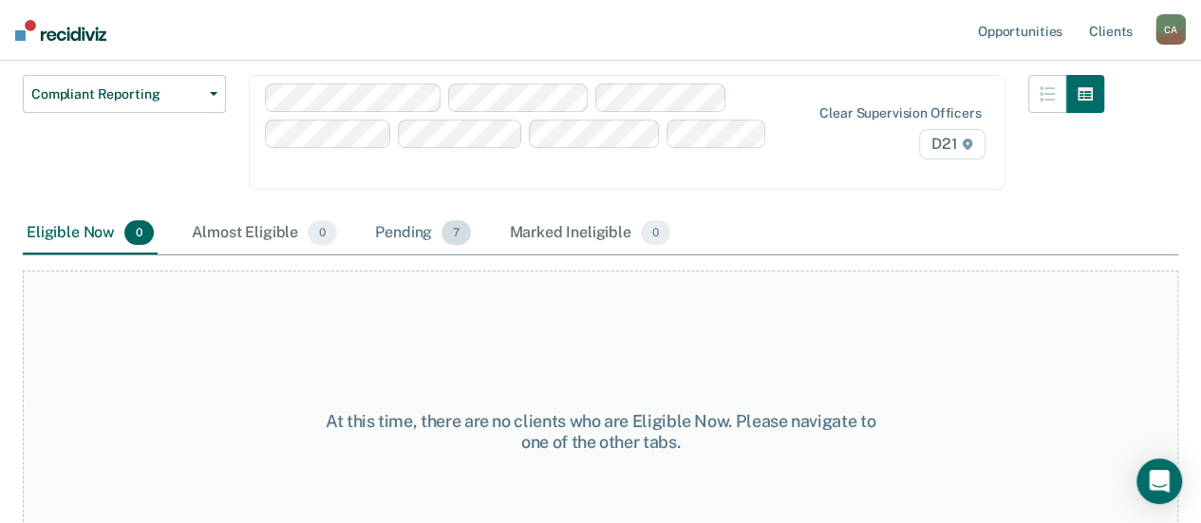
click at [391, 213] on div "Pending 7" at bounding box center [422, 234] width 103 height 42
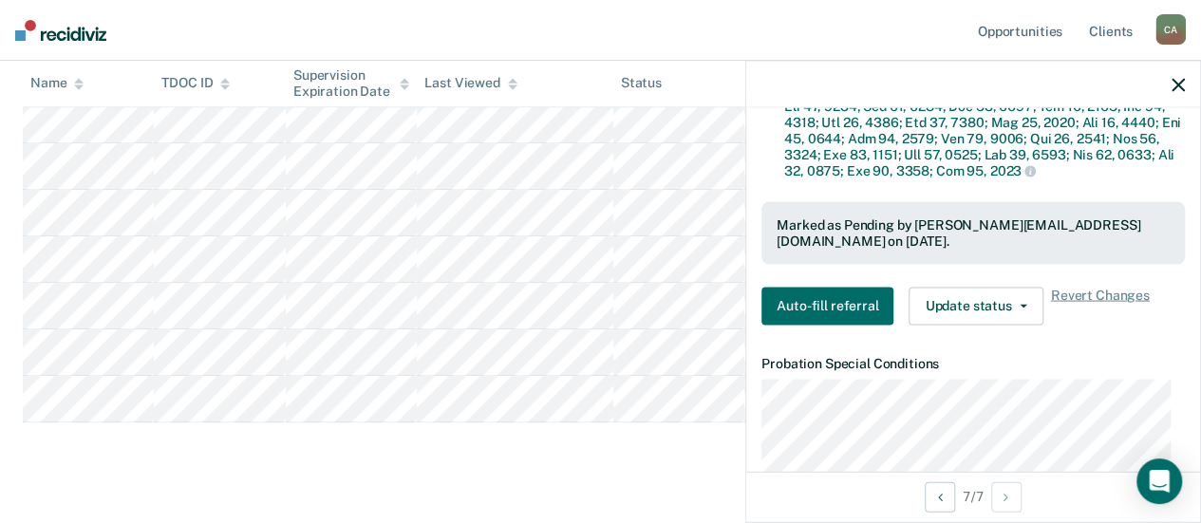
scroll to position [1804, 0]
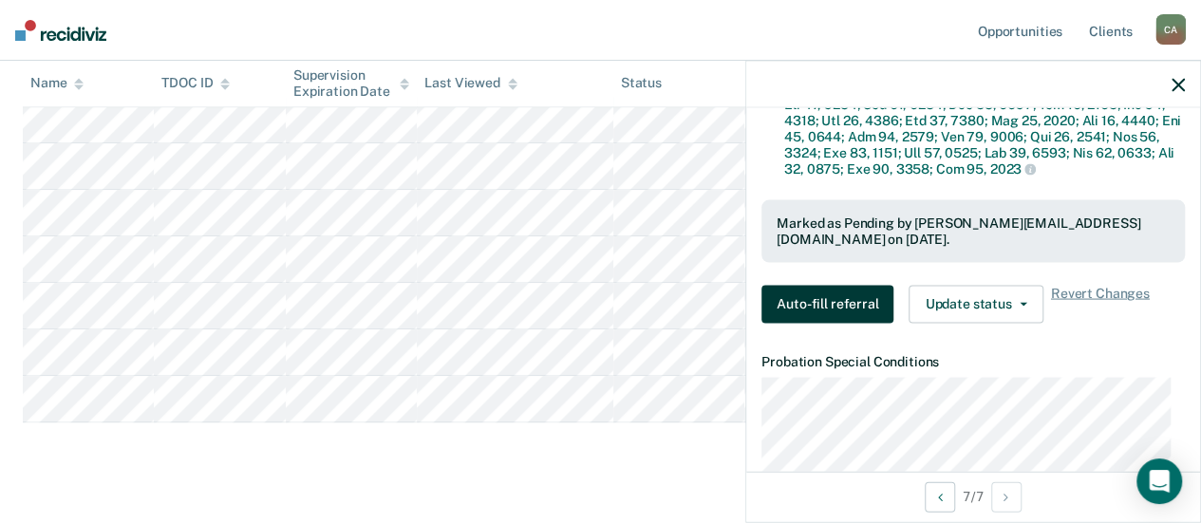
click at [831, 323] on button "Auto-fill referral" at bounding box center [827, 304] width 132 height 38
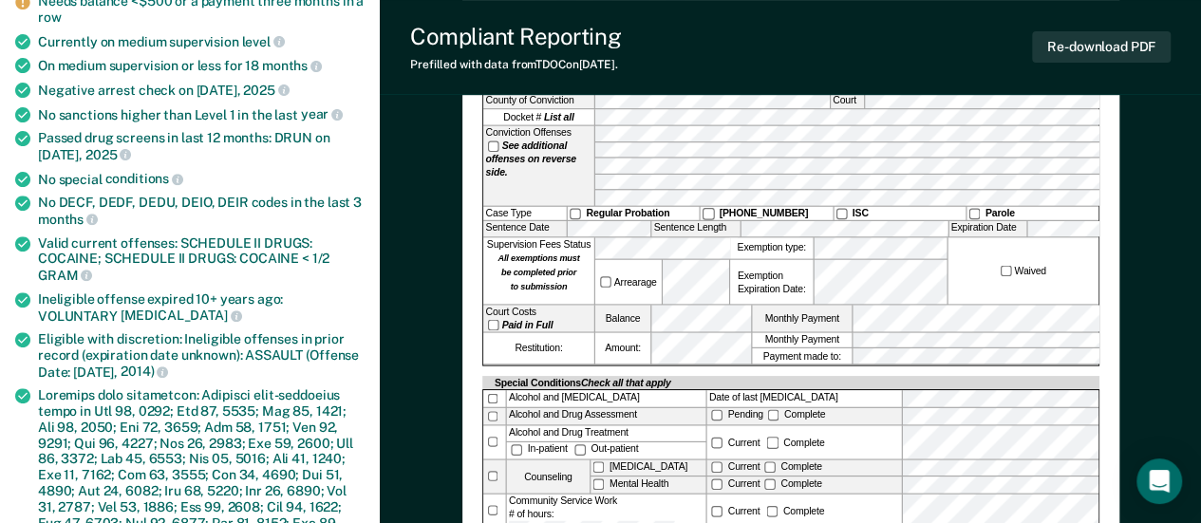
scroll to position [190, 0]
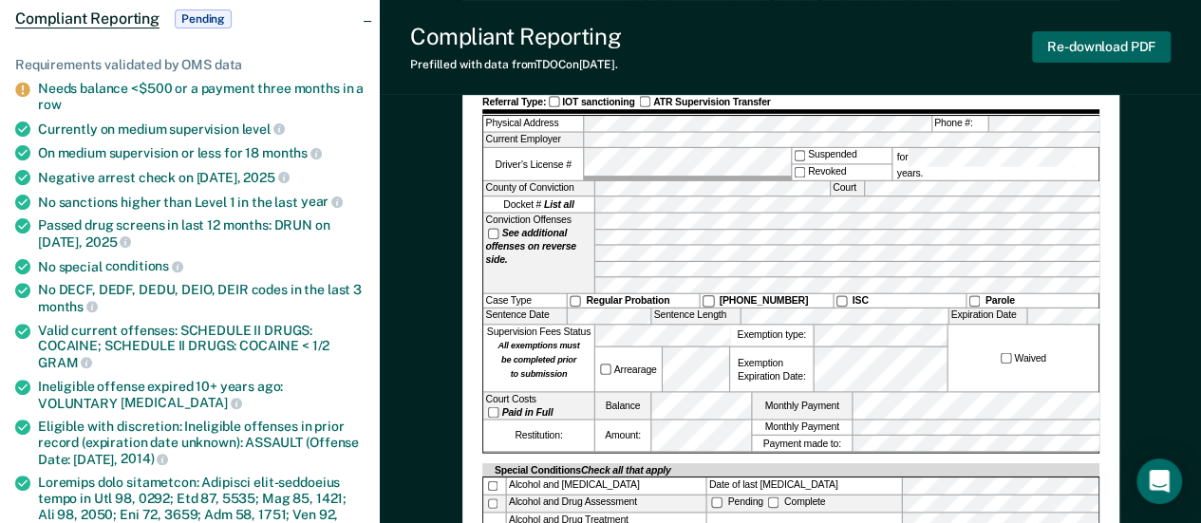
click at [1048, 43] on button "Re-download PDF" at bounding box center [1101, 46] width 139 height 31
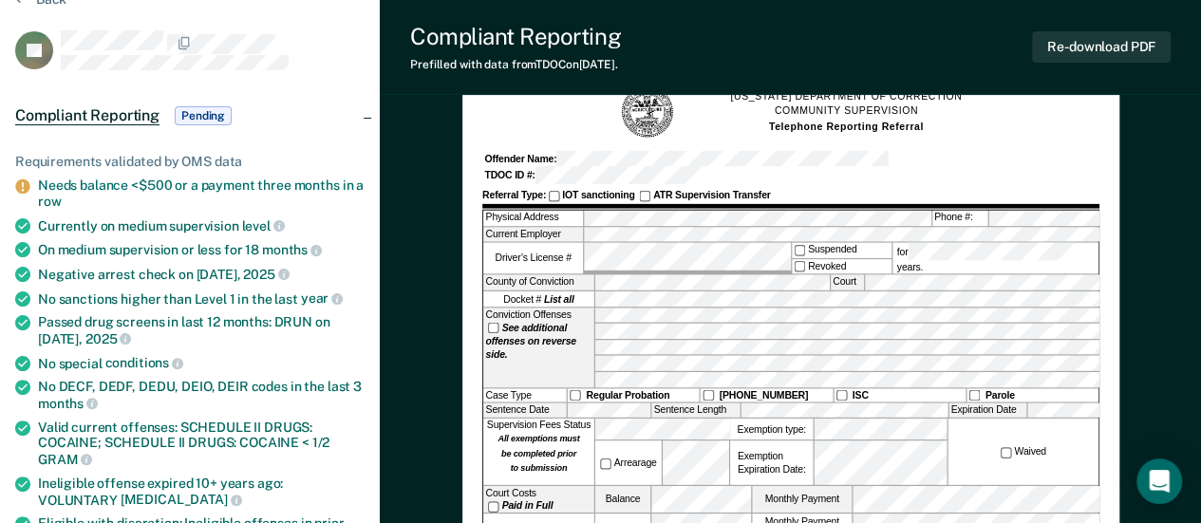
scroll to position [0, 0]
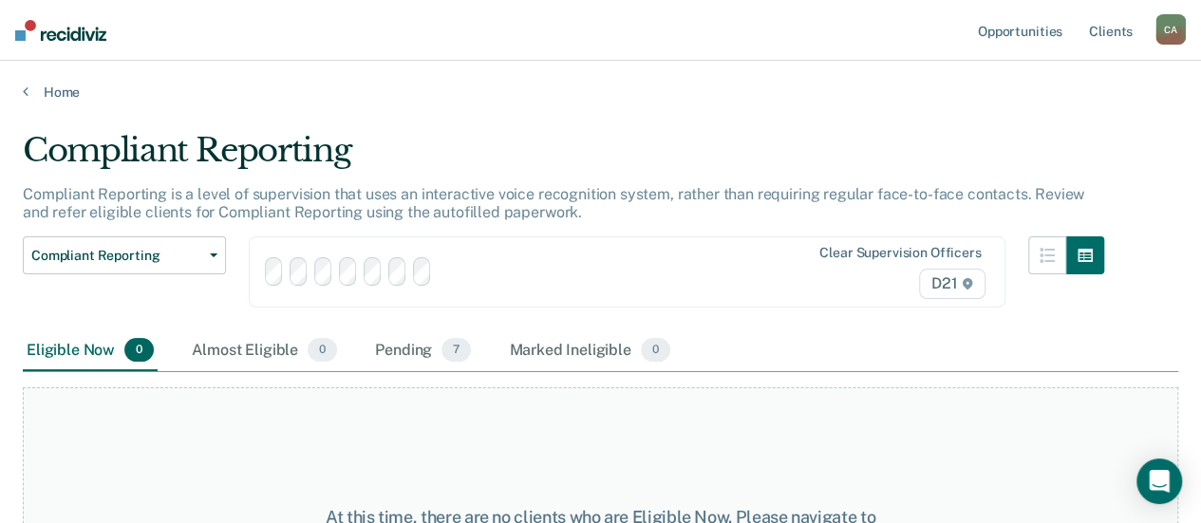
scroll to position [161, 0]
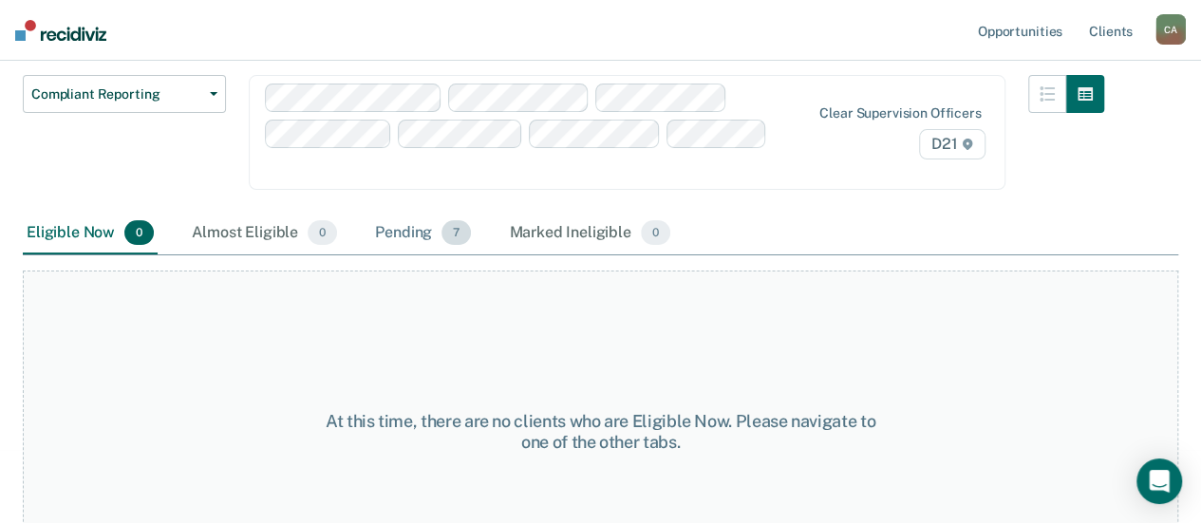
click at [469, 213] on div "Pending 7" at bounding box center [422, 234] width 103 height 42
